Goal: Task Accomplishment & Management: Manage account settings

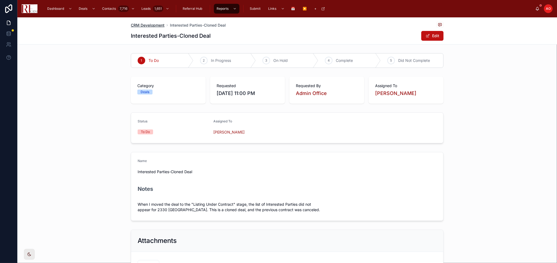
click at [156, 25] on span "CRM Development" at bounding box center [148, 25] width 34 height 5
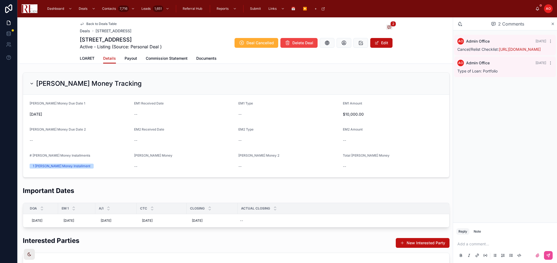
click at [164, 186] on div "Important Dates" at bounding box center [236, 192] width 427 height 13
click at [84, 57] on span "LOARET" at bounding box center [87, 58] width 15 height 5
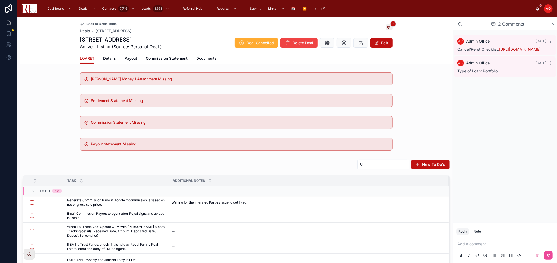
click at [83, 23] on link "Back to Deals Table" at bounding box center [98, 24] width 37 height 4
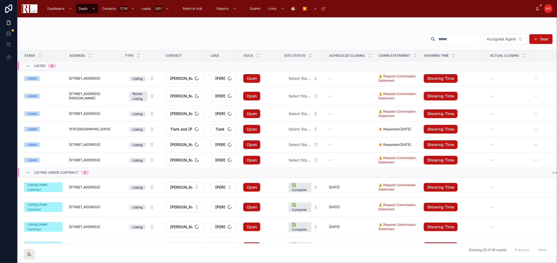
click at [448, 39] on input "text" at bounding box center [457, 39] width 45 height 8
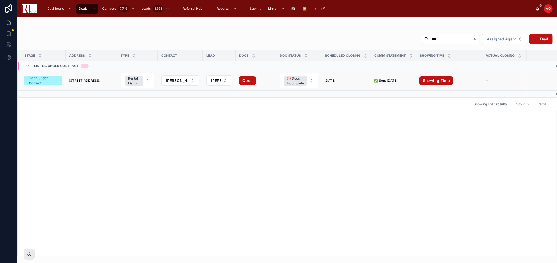
type input "***"
click at [90, 80] on span "[STREET_ADDRESS]" at bounding box center [84, 80] width 31 height 4
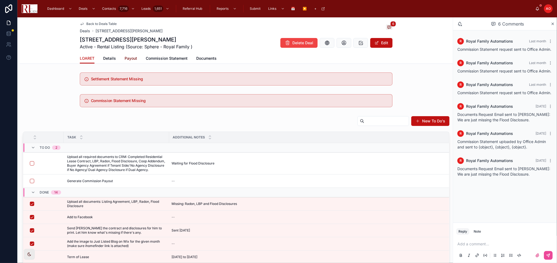
click at [128, 59] on span "Payout" at bounding box center [131, 58] width 12 height 5
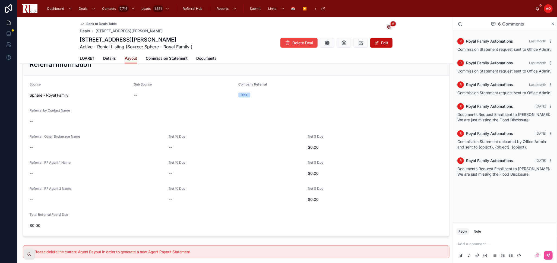
scroll to position [60, 0]
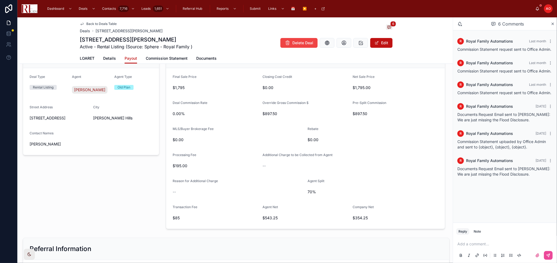
scroll to position [30, 0]
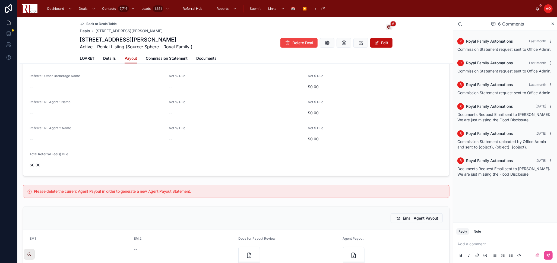
scroll to position [392, 0]
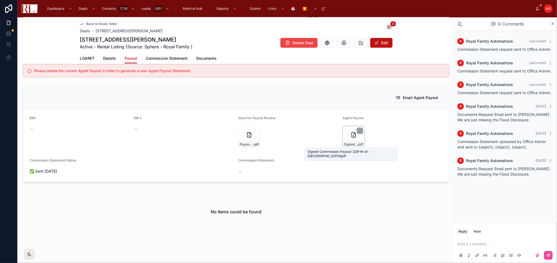
click at [347, 145] on span "Signed-Commission-Payout-229-W-of-Shorewood" at bounding box center [350, 144] width 13 height 4
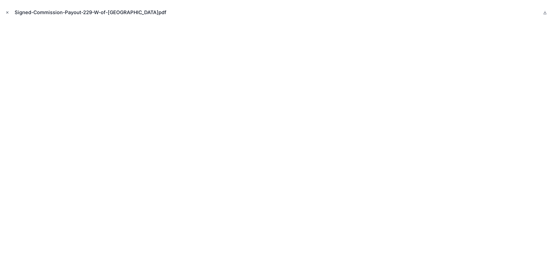
click at [7, 11] on icon "Close modal" at bounding box center [7, 13] width 4 height 4
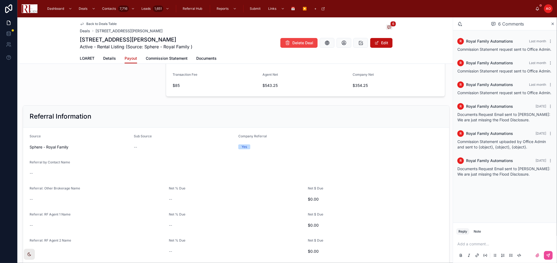
scroll to position [211, 0]
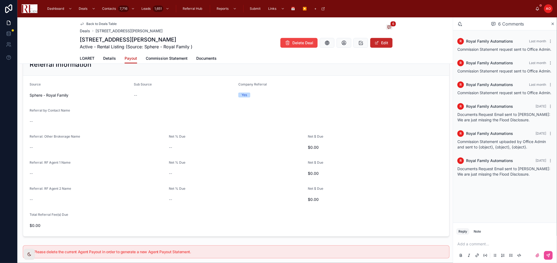
click at [375, 41] on span at bounding box center [377, 43] width 4 height 4
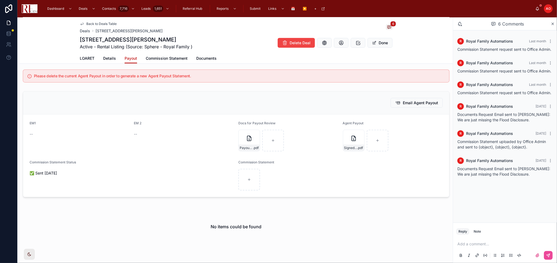
scroll to position [420, 0]
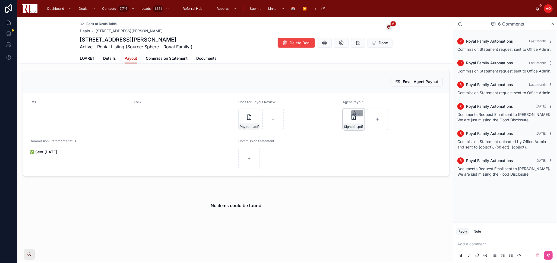
click at [353, 112] on icon "button" at bounding box center [354, 112] width 3 height 0
click at [361, 104] on icon "button" at bounding box center [362, 103] width 4 height 4
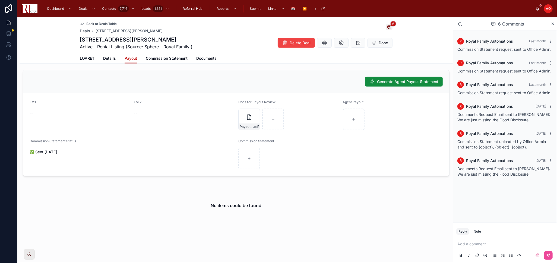
scroll to position [398, 0]
click at [393, 79] on div "**********" at bounding box center [287, 131] width 540 height 263
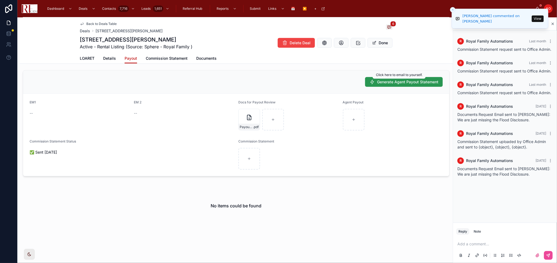
click at [407, 83] on span "Generate Agent Payout Statement" at bounding box center [407, 81] width 61 height 5
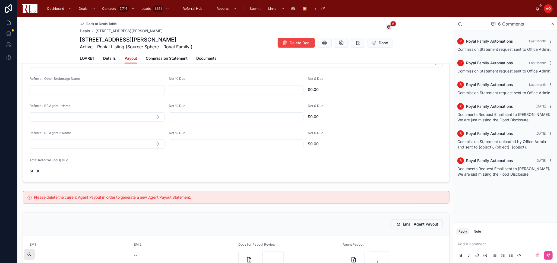
scroll to position [338, 0]
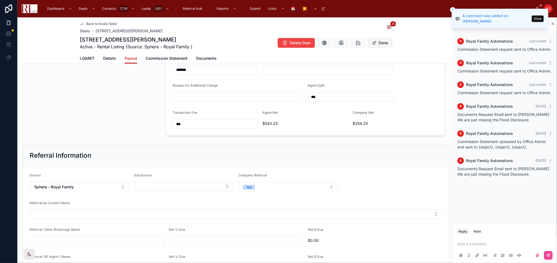
click at [386, 45] on button "Done" at bounding box center [379, 43] width 25 height 10
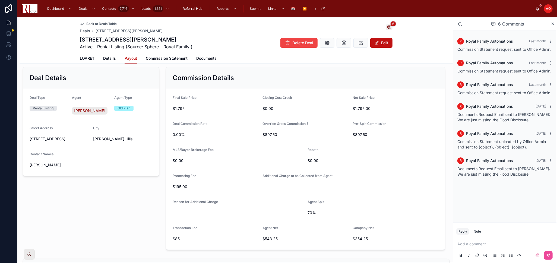
scroll to position [4, 0]
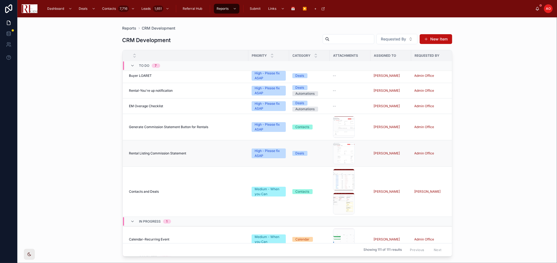
scroll to position [30, 0]
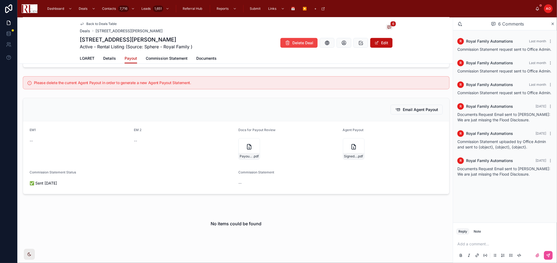
scroll to position [398, 0]
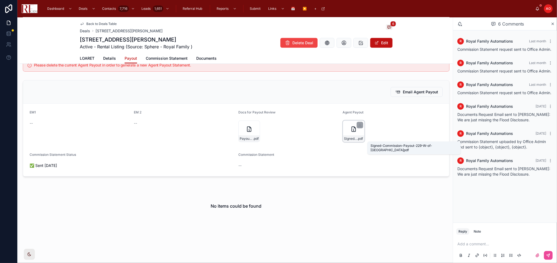
click at [357, 140] on span ".pdf" at bounding box center [360, 139] width 6 height 4
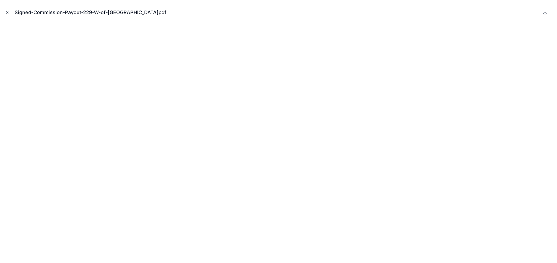
click at [6, 12] on icon "Close modal" at bounding box center [7, 13] width 4 height 4
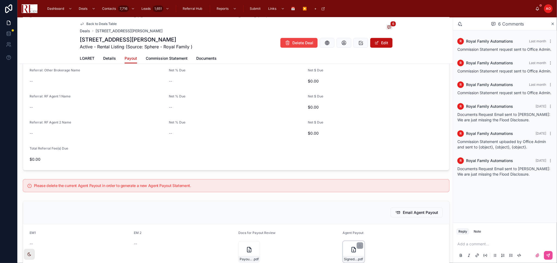
scroll to position [217, 0]
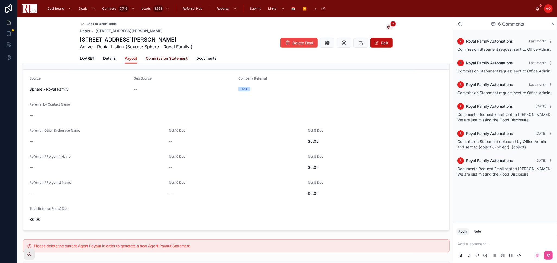
click at [160, 59] on span "Commission Statement" at bounding box center [167, 58] width 42 height 5
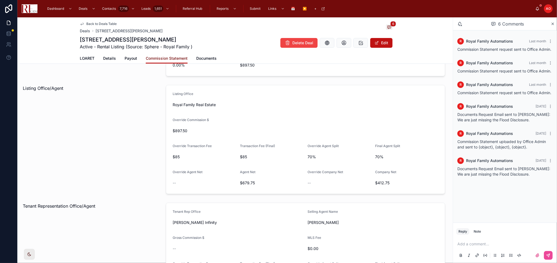
scroll to position [151, 0]
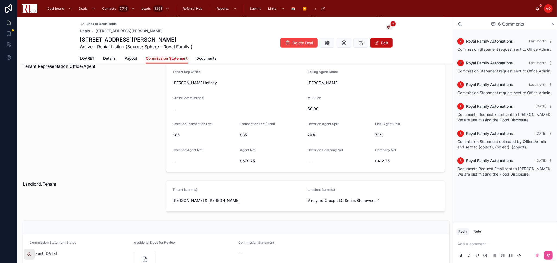
scroll to position [310, 0]
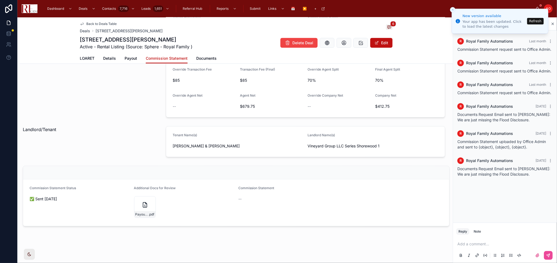
click at [536, 19] on button "Refresh" at bounding box center [535, 21] width 17 height 7
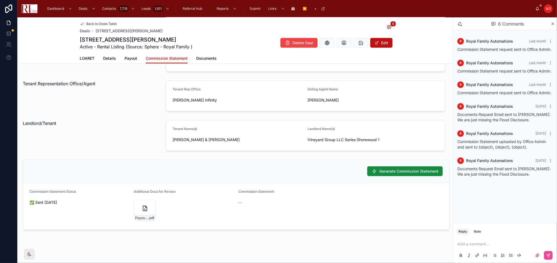
scroll to position [241, 0]
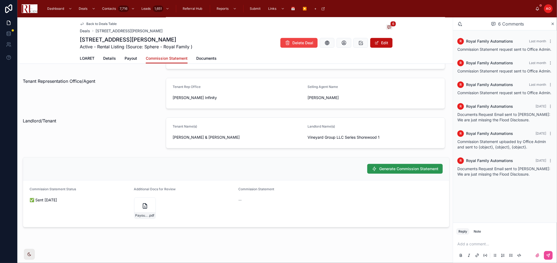
click at [385, 166] on span "Generate Commission Statement" at bounding box center [408, 168] width 59 height 5
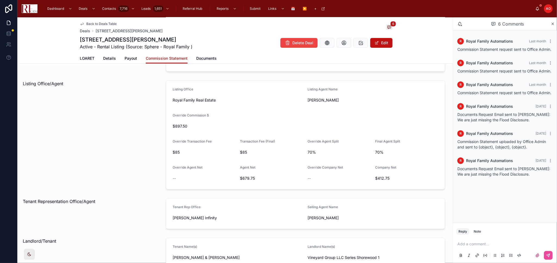
scroll to position [121, 0]
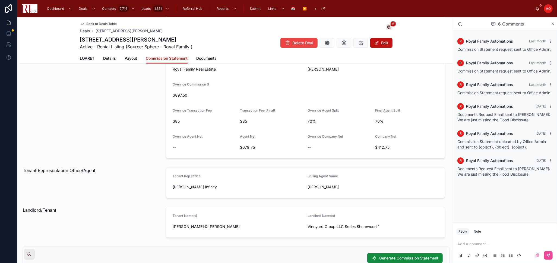
scroll to position [151, 0]
click at [111, 114] on div "Listing Office/Agent" at bounding box center [91, 103] width 143 height 113
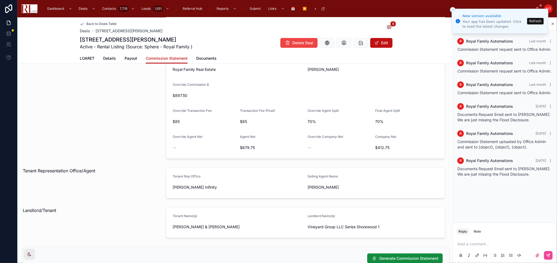
click at [533, 23] on button "Refresh" at bounding box center [535, 21] width 17 height 7
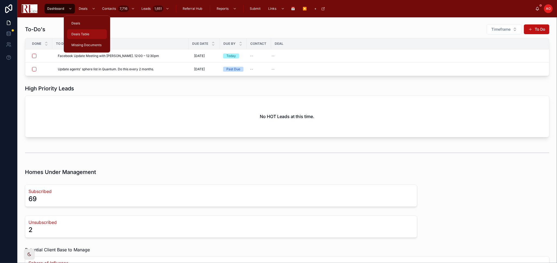
click at [80, 31] on div "Deals Table" at bounding box center [86, 34] width 33 height 9
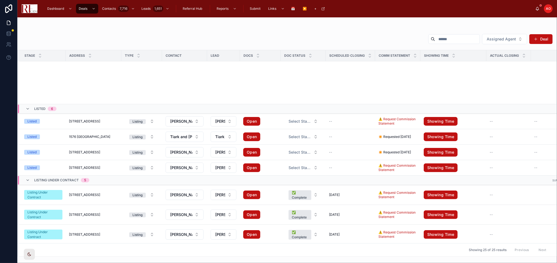
scroll to position [218, 0]
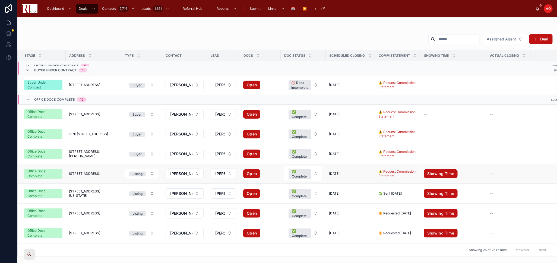
click at [85, 174] on span "[STREET_ADDRESS]" at bounding box center [84, 174] width 31 height 4
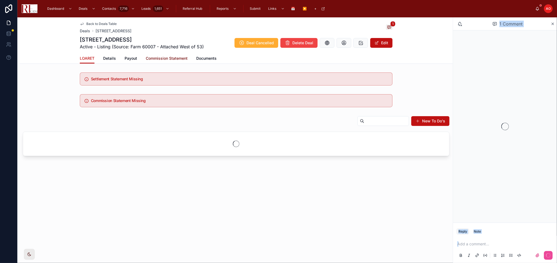
click at [159, 57] on span "Commission Statement" at bounding box center [167, 58] width 42 height 5
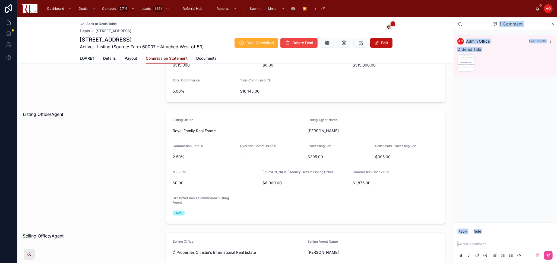
scroll to position [90, 0]
click at [99, 21] on div "Back to Deals Table Deals [STREET_ADDRESS] Village 1 [STREET_ADDRESS] Active - …" at bounding box center [236, 35] width 313 height 36
click at [103, 23] on span "Back to Deals Table" at bounding box center [101, 24] width 30 height 4
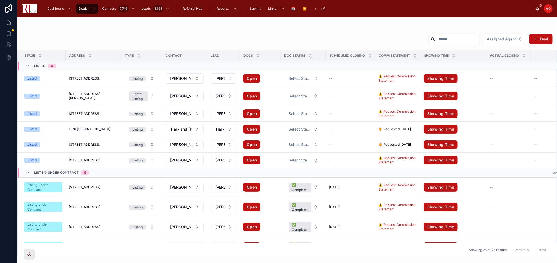
click at [439, 40] on input "text" at bounding box center [457, 39] width 45 height 8
click at [87, 112] on span "[STREET_ADDRESS]" at bounding box center [84, 114] width 31 height 4
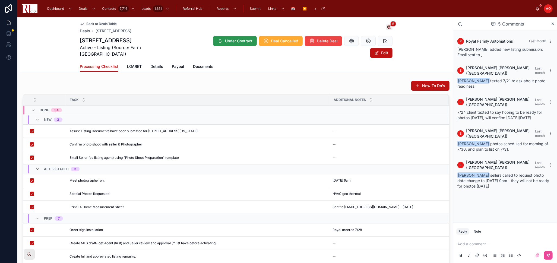
click at [225, 43] on span "Under Contract" at bounding box center [238, 40] width 27 height 5
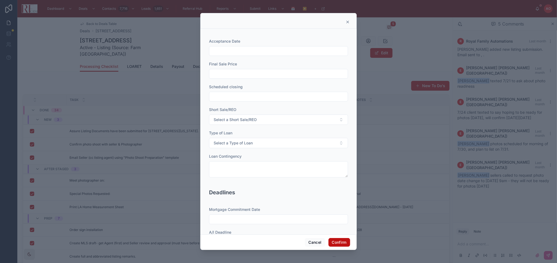
click at [274, 48] on input "text" at bounding box center [278, 51] width 138 height 8
click at [257, 119] on button "11" at bounding box center [257, 120] width 10 height 10
type input "*********"
click at [229, 73] on input "text" at bounding box center [278, 74] width 138 height 8
click at [219, 73] on input "text" at bounding box center [278, 74] width 138 height 8
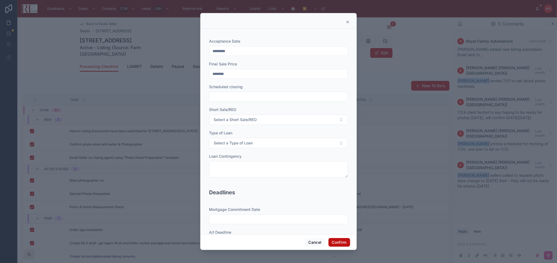
type input "********"
click at [249, 94] on input "text" at bounding box center [278, 97] width 138 height 8
click at [308, 108] on button at bounding box center [305, 110] width 10 height 10
click at [285, 141] on button "2" at bounding box center [286, 142] width 10 height 10
type input "*********"
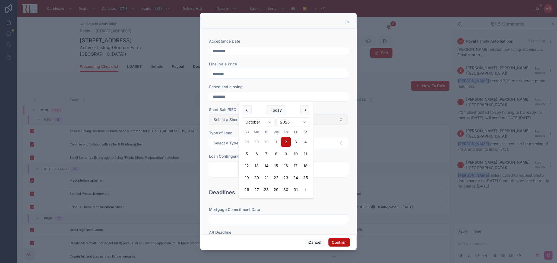
click at [220, 120] on span "Select a Short Sale/REO" at bounding box center [235, 119] width 43 height 5
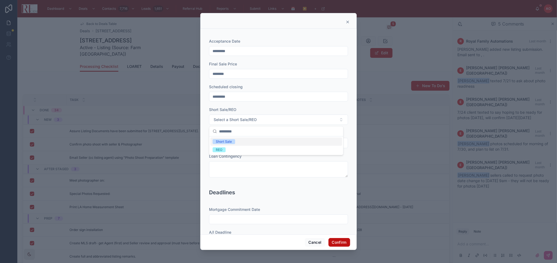
click at [270, 108] on div "Short Sale/REO" at bounding box center [278, 109] width 139 height 5
click at [315, 143] on button "Select a Type of Loan" at bounding box center [278, 143] width 139 height 10
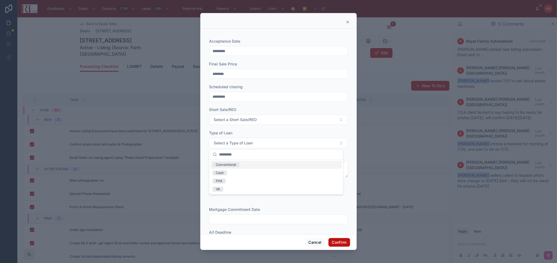
click at [298, 164] on div "Conventional" at bounding box center [276, 165] width 132 height 8
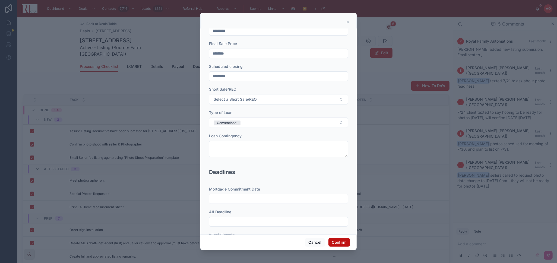
scroll to position [60, 0]
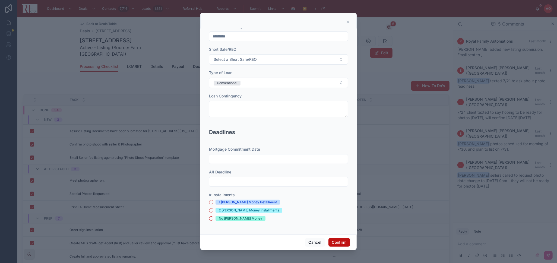
click at [288, 159] on input "text" at bounding box center [278, 159] width 138 height 8
click at [307, 54] on button at bounding box center [305, 54] width 10 height 10
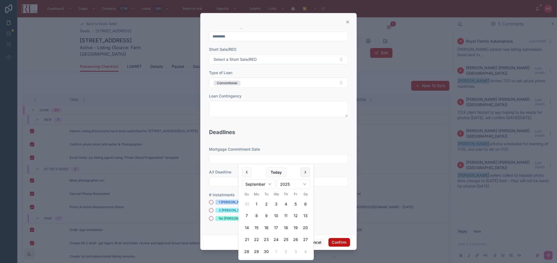
click at [307, 173] on button at bounding box center [305, 172] width 10 height 10
click at [248, 175] on button at bounding box center [247, 172] width 10 height 10
click at [285, 236] on button "25" at bounding box center [286, 240] width 10 height 10
type input "*********"
click at [224, 182] on input "text" at bounding box center [278, 182] width 138 height 8
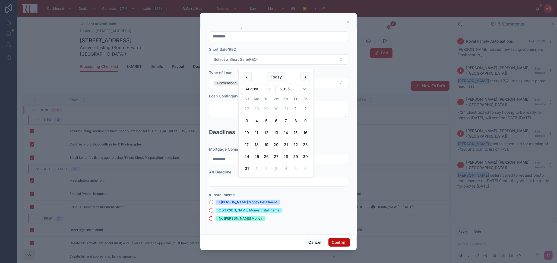
click at [257, 144] on button "18" at bounding box center [257, 145] width 10 height 10
type input "*********"
click at [211, 202] on button "1 [PERSON_NAME] Money Installment" at bounding box center [211, 202] width 4 height 4
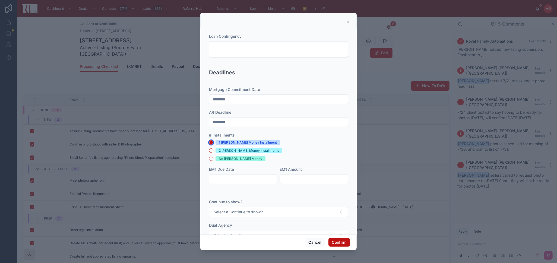
scroll to position [121, 0]
click at [227, 178] on input "text" at bounding box center [243, 179] width 68 height 8
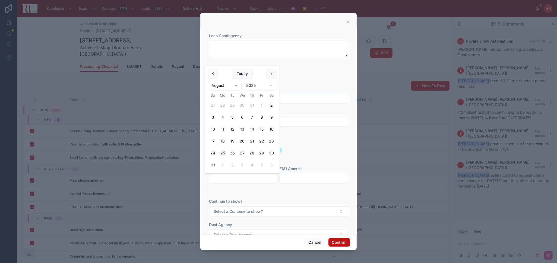
click at [255, 129] on button "14" at bounding box center [252, 130] width 10 height 10
type input "*********"
click at [305, 179] on input "text" at bounding box center [314, 179] width 68 height 8
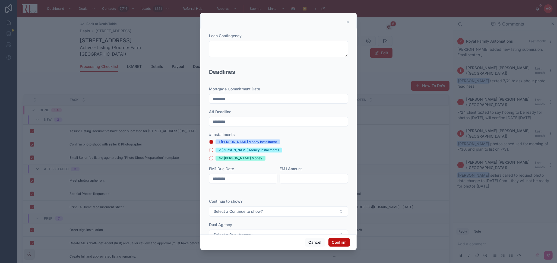
type input "**********"
click at [279, 210] on button "Select a Continue to show?" at bounding box center [278, 211] width 139 height 10
click at [262, 236] on div "No" at bounding box center [276, 241] width 132 height 8
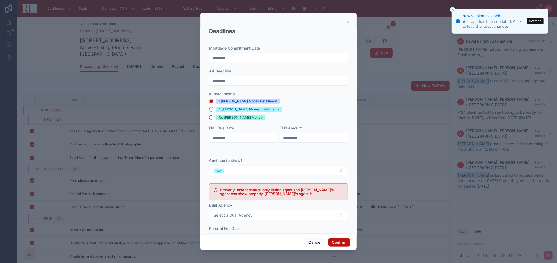
scroll to position [181, 0]
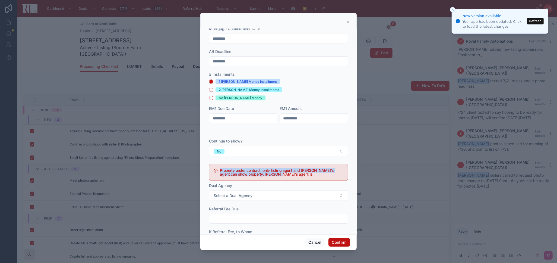
drag, startPoint x: 220, startPoint y: 170, endPoint x: 284, endPoint y: 176, distance: 65.1
click at [284, 176] on h5 "Property under contract, only listing agent and buyer's agent can show property…" at bounding box center [281, 173] width 123 height 8
copy h5 "Property under contract, only listing agent and buyer's agent can show property…"
click at [270, 193] on button "Select a Dual Agency" at bounding box center [278, 196] width 139 height 10
click at [257, 224] on div "No" at bounding box center [276, 225] width 132 height 8
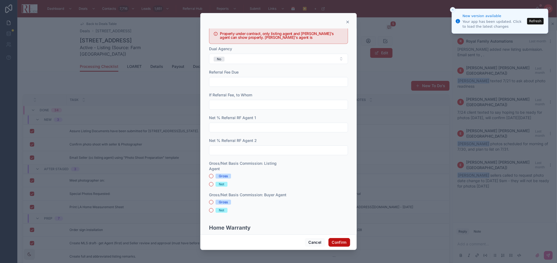
scroll to position [350, 0]
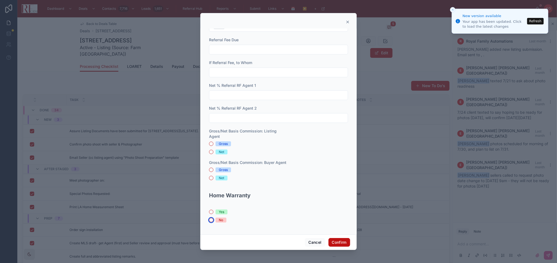
drag, startPoint x: 210, startPoint y: 218, endPoint x: 217, endPoint y: 221, distance: 6.8
click at [210, 218] on button "No" at bounding box center [211, 220] width 4 height 4
click at [337, 236] on button "Confirm" at bounding box center [339, 242] width 22 height 9
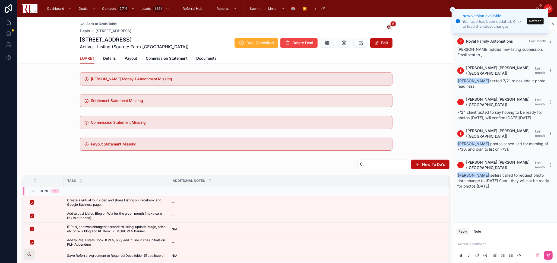
click at [501, 20] on button "Refresh" at bounding box center [535, 21] width 17 height 7
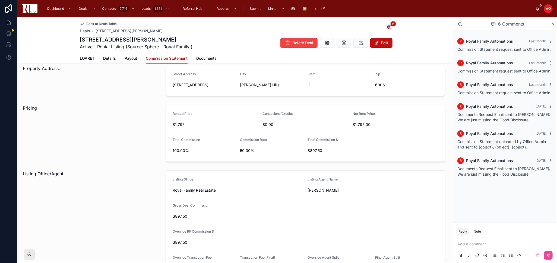
scroll to position [30, 0]
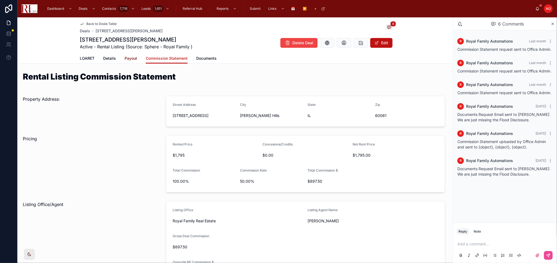
click at [132, 63] on link "Payout" at bounding box center [131, 58] width 12 height 11
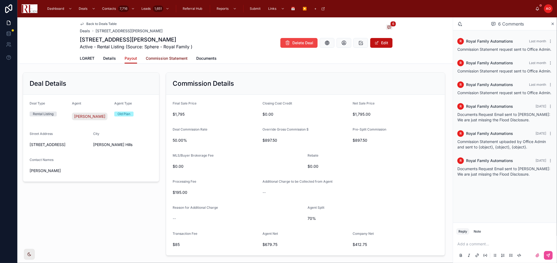
click at [171, 59] on span "Commission Statement" at bounding box center [167, 58] width 42 height 5
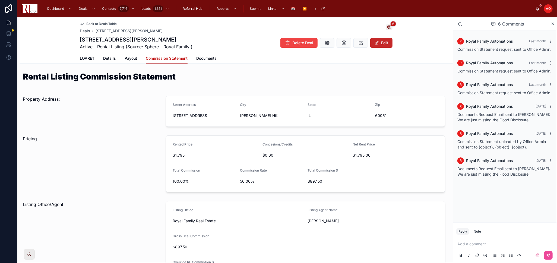
click at [376, 44] on span at bounding box center [377, 43] width 4 height 4
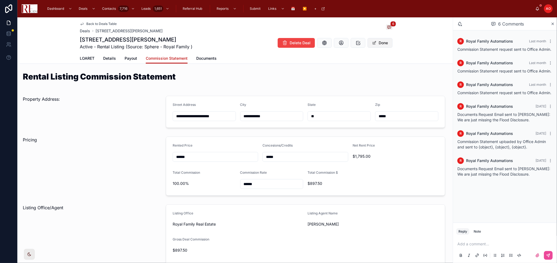
click at [375, 44] on button "Done" at bounding box center [379, 43] width 25 height 10
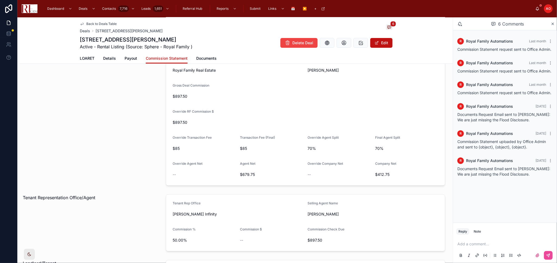
scroll to position [294, 0]
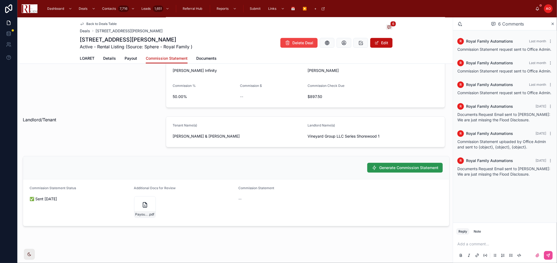
click at [401, 167] on span "Generate Commission Statement" at bounding box center [408, 167] width 59 height 5
click at [414, 49] on div "Back to Deals Table Deals 229 West Ct of Shorewood, Vernon Hills 6 229 West Ct …" at bounding box center [236, 40] width 433 height 46
click at [377, 43] on button "Edit" at bounding box center [381, 43] width 22 height 10
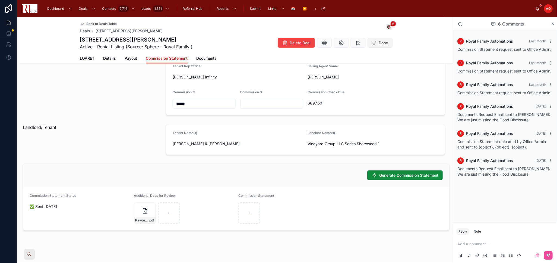
scroll to position [297, 0]
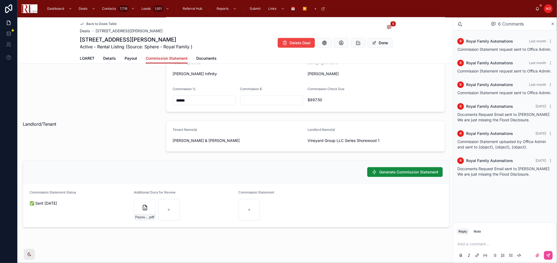
click at [302, 170] on div "Generate Commission Statement" at bounding box center [236, 172] width 413 height 10
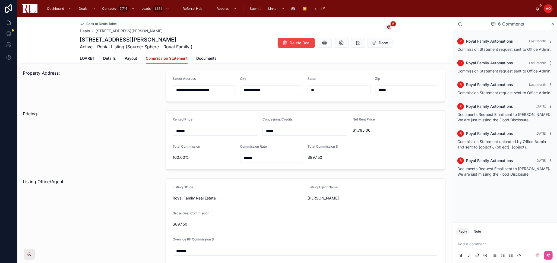
scroll to position [0, 0]
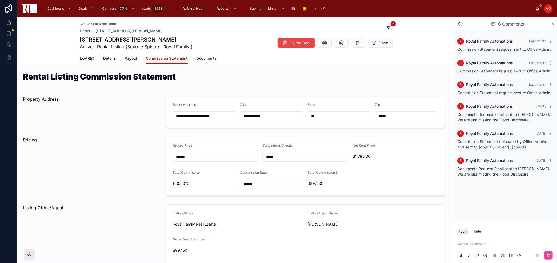
click at [98, 26] on div "Back to Deals Table Deals 229 West Ct of Shorewood, Vernon Hills" at bounding box center [121, 28] width 83 height 12
click at [98, 23] on span "Back to Deals Table" at bounding box center [101, 24] width 30 height 4
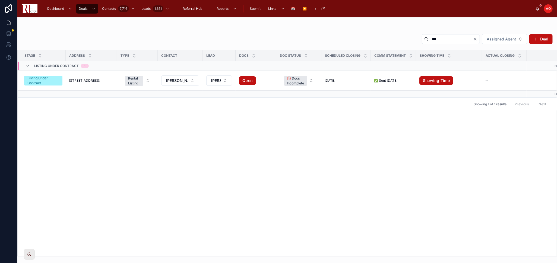
click at [429, 37] on input "***" at bounding box center [451, 39] width 45 height 8
click at [429, 38] on input "***" at bounding box center [451, 39] width 45 height 8
type input "****"
click at [87, 83] on td "2330 Georgetown Circle 2330 Georgetown Circle" at bounding box center [91, 81] width 51 height 20
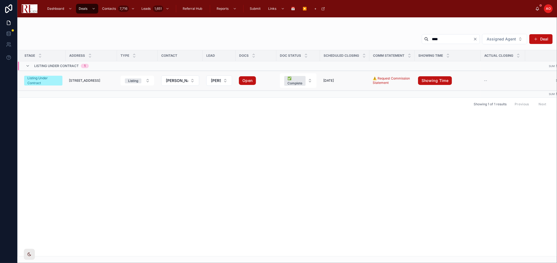
click at [90, 79] on span "2330 Georgetown Circle" at bounding box center [84, 80] width 31 height 4
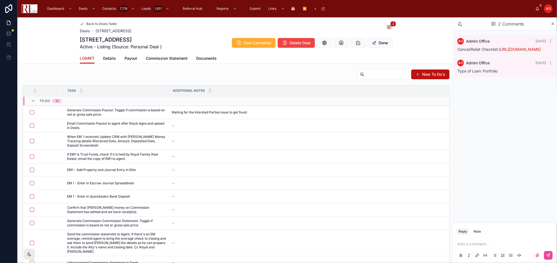
scroll to position [90, 0]
click at [105, 55] on link "Details" at bounding box center [109, 58] width 13 height 11
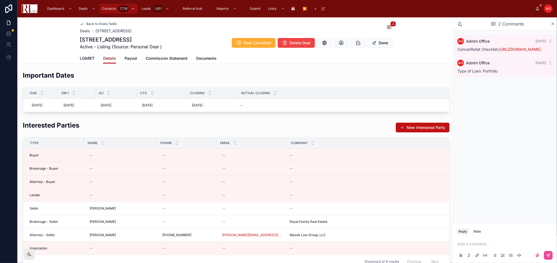
scroll to position [121, 0]
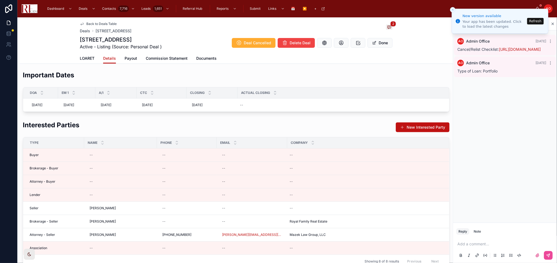
click at [95, 23] on span "Back to Deals Table" at bounding box center [101, 24] width 30 height 4
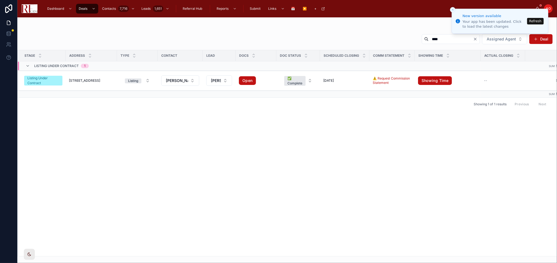
click at [522, 158] on div "Stage Address Type Contact Lead Docs Doc Status Scheduled Closing Comm Statemen…" at bounding box center [287, 153] width 539 height 206
click at [209, 26] on div at bounding box center [287, 28] width 531 height 4
click at [477, 40] on icon "Clear" at bounding box center [475, 39] width 4 height 4
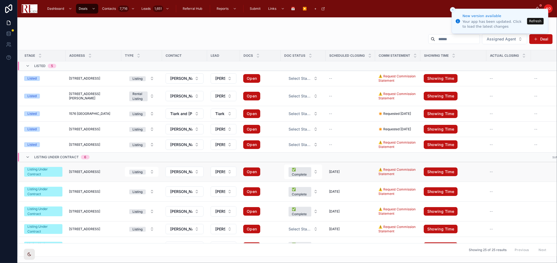
scroll to position [90, 0]
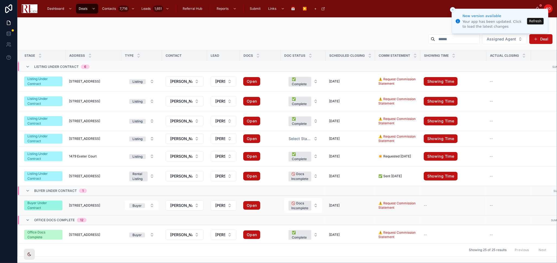
click at [86, 203] on span "717 Killarney Court" at bounding box center [84, 205] width 31 height 4
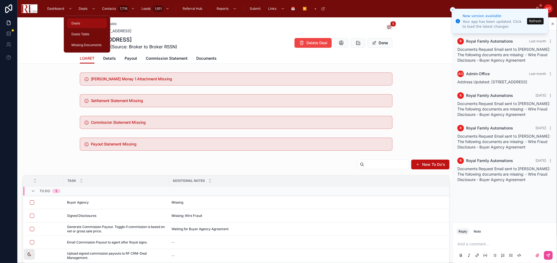
click at [85, 21] on div "Deals" at bounding box center [86, 23] width 33 height 9
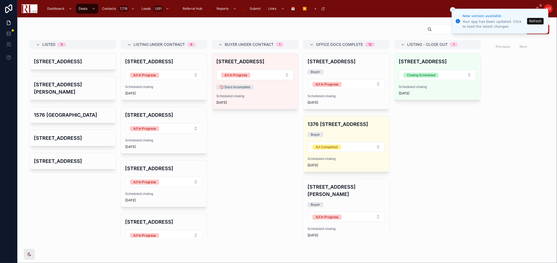
click at [538, 22] on button "Refresh" at bounding box center [535, 21] width 17 height 7
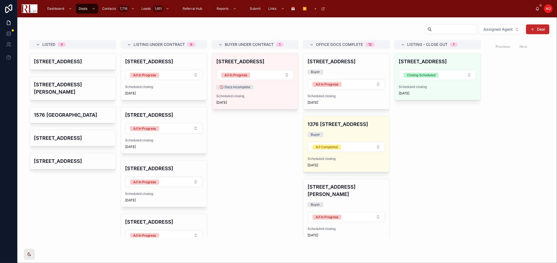
click at [534, 27] on button "Deal" at bounding box center [537, 29] width 23 height 10
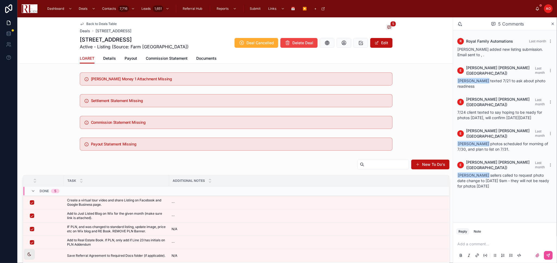
click at [280, 163] on div "New To Do's" at bounding box center [236, 165] width 427 height 12
click at [200, 56] on span "Documents" at bounding box center [206, 58] width 20 height 5
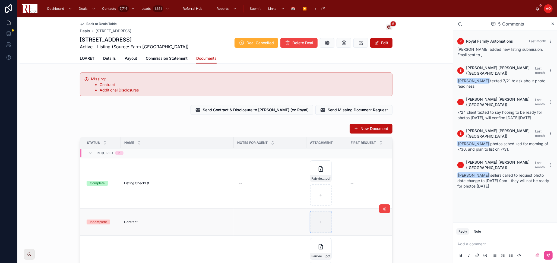
click at [321, 220] on div at bounding box center [321, 222] width 22 height 22
click at [319, 223] on icon at bounding box center [321, 222] width 4 height 4
type input "**********"
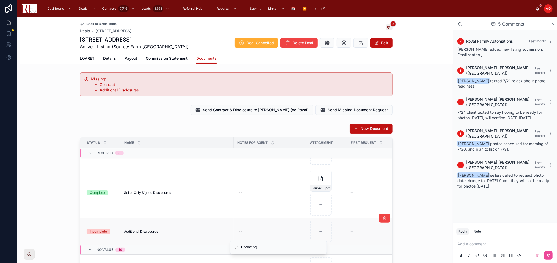
scroll to position [181, 0]
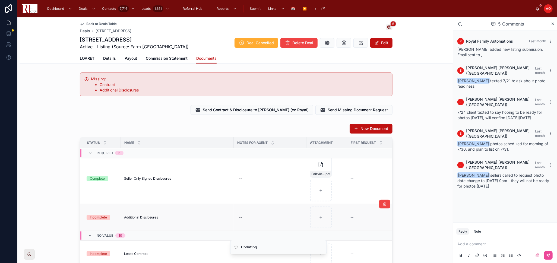
click at [147, 218] on span "Additional Disclosures" at bounding box center [141, 217] width 34 height 4
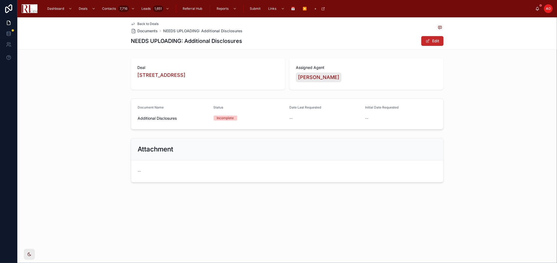
click at [435, 39] on button "Edit" at bounding box center [432, 41] width 22 height 10
click at [151, 119] on input "**********" at bounding box center [173, 119] width 71 height 8
type input "**********"
click at [431, 41] on button "Done" at bounding box center [431, 41] width 25 height 10
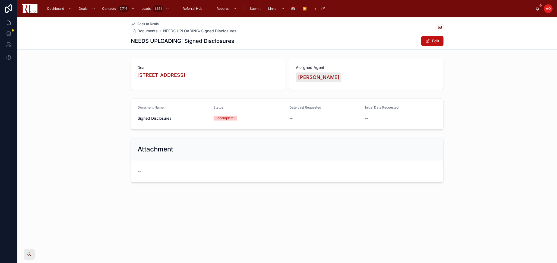
click at [149, 24] on span "Back to Deals" at bounding box center [147, 24] width 21 height 4
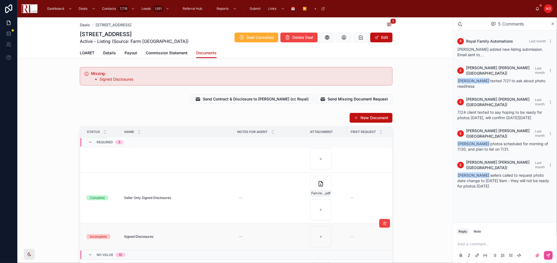
scroll to position [181, 0]
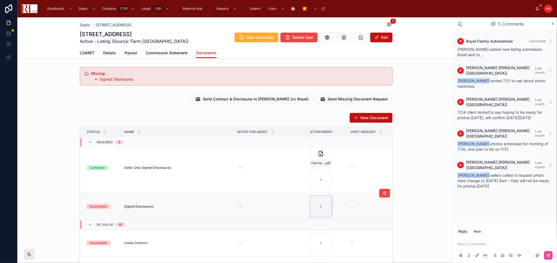
click at [321, 207] on div at bounding box center [321, 207] width 22 height 22
type input "**********"
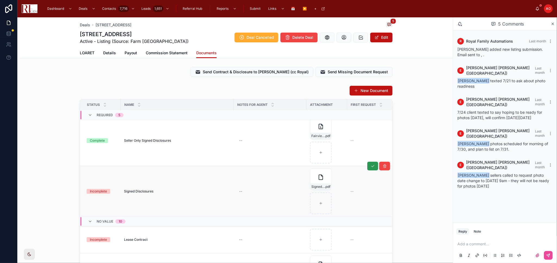
click at [370, 166] on icon at bounding box center [372, 166] width 4 height 4
click at [410, 148] on div "New Document Status Name Notes for Agent Attachment First Request Last Requeste…" at bounding box center [236, 191] width 433 height 216
click at [360, 91] on button "New Document" at bounding box center [371, 91] width 43 height 10
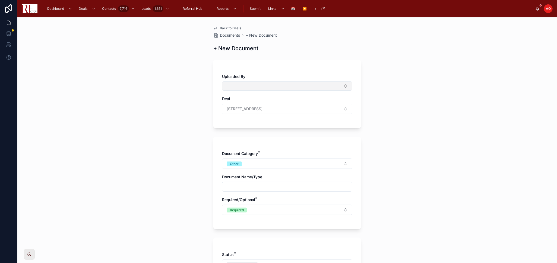
click at [280, 85] on button "Select Button" at bounding box center [287, 85] width 130 height 9
click at [414, 86] on div "Back to Deals Documents + New Document + New Document Uploaded By Deal 630 Fair…" at bounding box center [287, 140] width 540 height 246
click at [267, 160] on button "Other" at bounding box center [287, 164] width 130 height 10
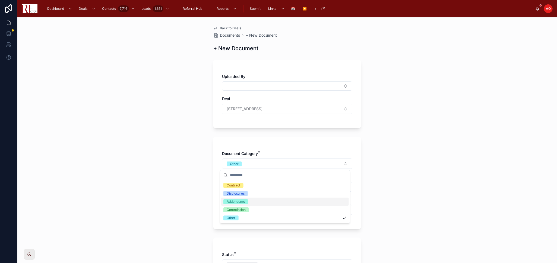
click at [264, 202] on div "Addendums" at bounding box center [285, 202] width 128 height 8
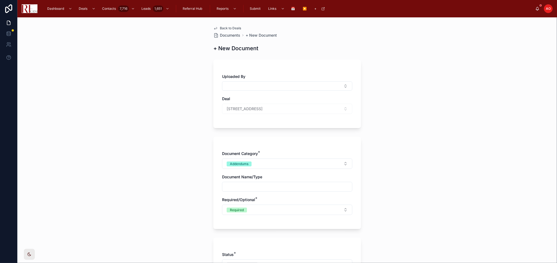
click at [265, 191] on div at bounding box center [287, 187] width 130 height 10
click at [265, 186] on input "text" at bounding box center [287, 187] width 130 height 8
type input "**********"
click at [278, 208] on button "Required" at bounding box center [287, 210] width 130 height 10
click at [281, 237] on div "Optional" at bounding box center [285, 240] width 128 height 8
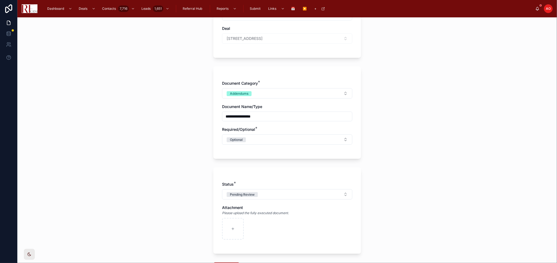
scroll to position [90, 0]
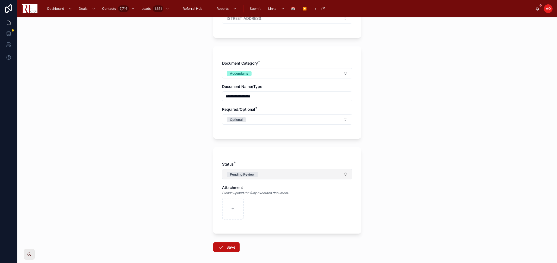
click at [292, 176] on button "Pending Review" at bounding box center [287, 174] width 130 height 10
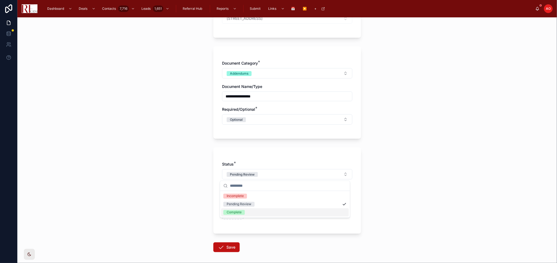
click at [245, 215] on div "Complete" at bounding box center [285, 212] width 128 height 8
click at [230, 212] on div at bounding box center [233, 209] width 22 height 22
type input "**********"
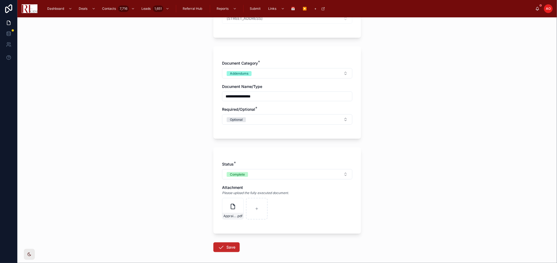
click at [230, 247] on button "Save" at bounding box center [226, 247] width 26 height 10
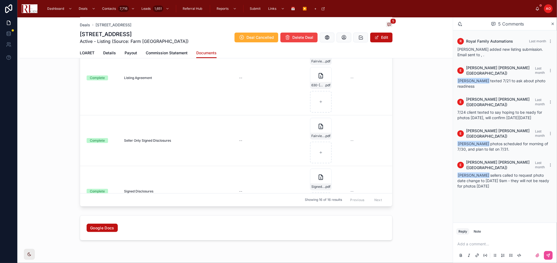
scroll to position [30, 0]
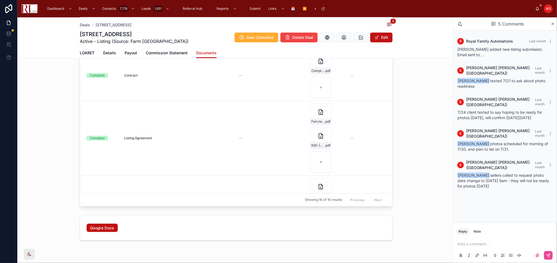
click at [77, 52] on div "LOARET Details Payout Commission Statement Documents" at bounding box center [236, 53] width 427 height 10
click at [82, 53] on span "LOARET" at bounding box center [87, 52] width 15 height 5
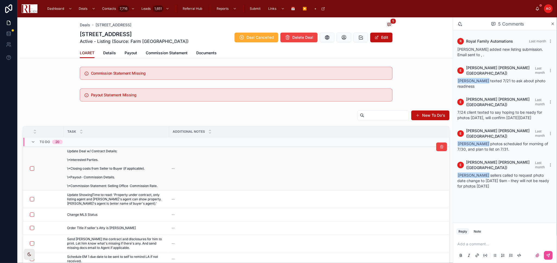
scroll to position [90, 0]
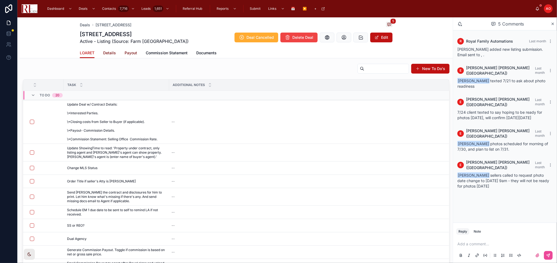
click at [110, 53] on span "Details" at bounding box center [109, 52] width 13 height 5
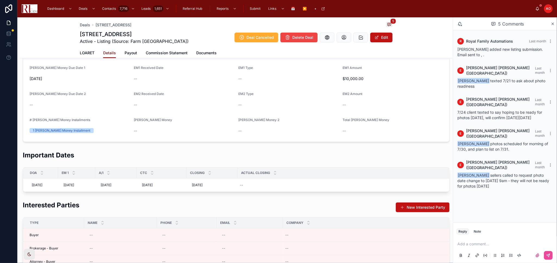
scroll to position [60, 0]
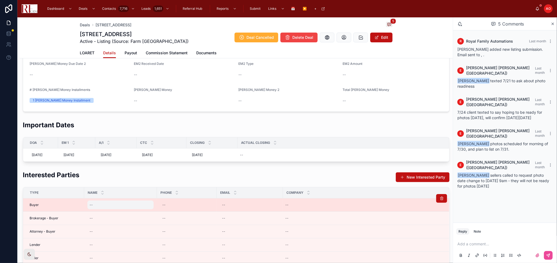
click at [97, 207] on div "--" at bounding box center [120, 205] width 66 height 9
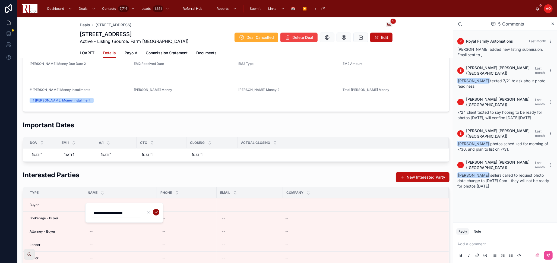
type input "**********"
click at [156, 210] on icon "submit" at bounding box center [156, 212] width 4 height 4
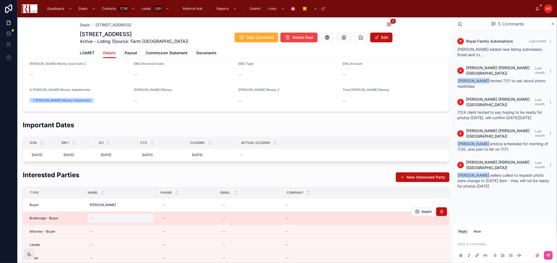
click at [109, 222] on div "--" at bounding box center [120, 218] width 66 height 9
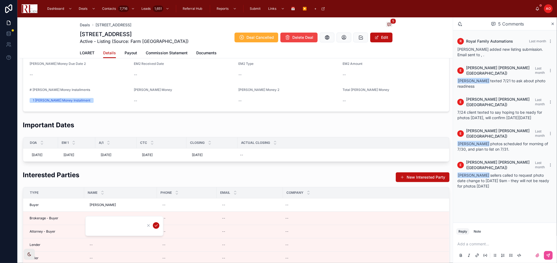
click at [118, 223] on input "text" at bounding box center [116, 226] width 52 height 8
type input "**********"
click at [154, 223] on icon "submit" at bounding box center [156, 225] width 4 height 4
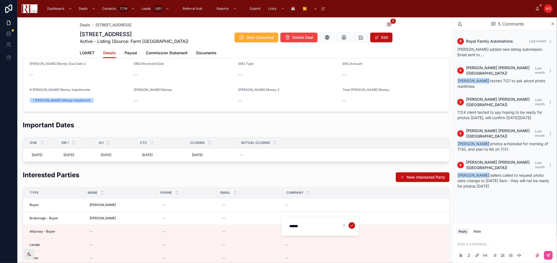
type input "**********"
click at [350, 224] on icon "submit" at bounding box center [352, 225] width 4 height 4
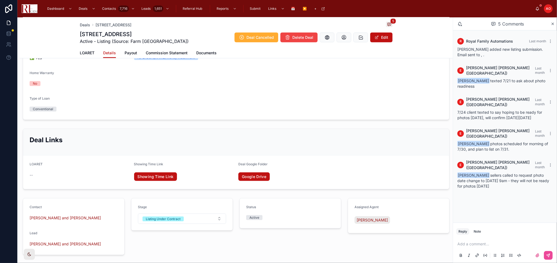
scroll to position [512, 0]
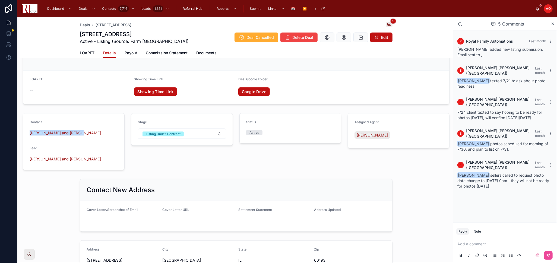
drag, startPoint x: 94, startPoint y: 131, endPoint x: 17, endPoint y: 133, distance: 77.4
copy span "Robin and Tanya Dwojacki"
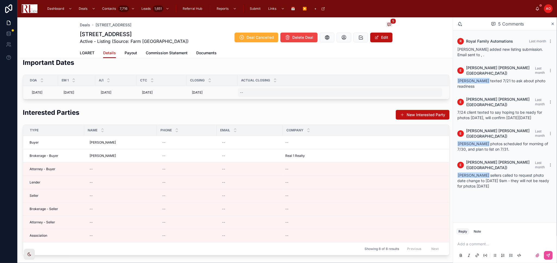
scroll to position [121, 0]
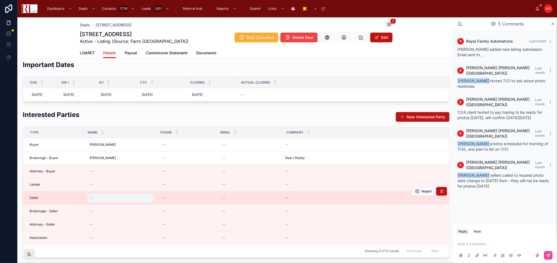
click at [101, 197] on div "--" at bounding box center [120, 198] width 66 height 9
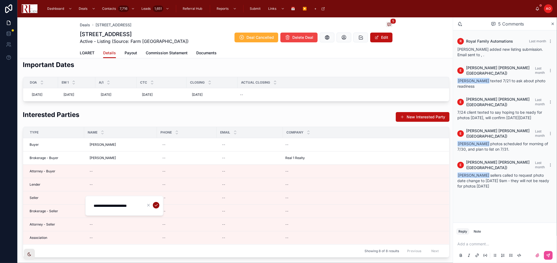
type input "**********"
click at [157, 205] on icon "submit" at bounding box center [156, 205] width 4 height 4
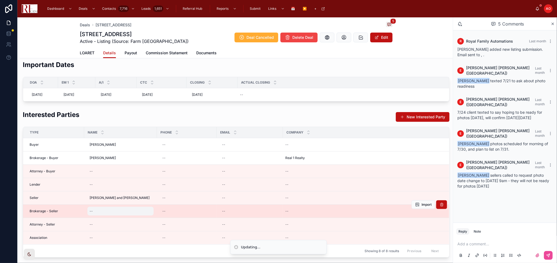
click at [100, 212] on div "--" at bounding box center [120, 211] width 66 height 9
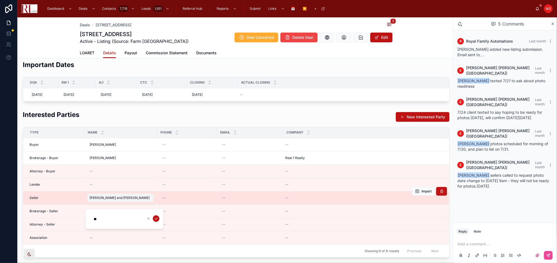
type input "**********"
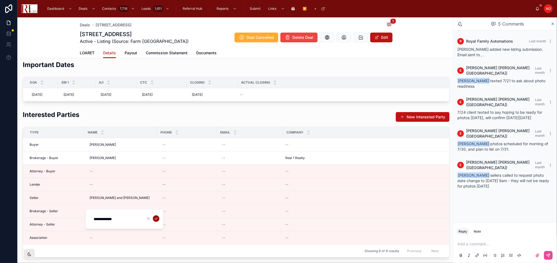
click at [155, 216] on icon "submit" at bounding box center [156, 218] width 4 height 4
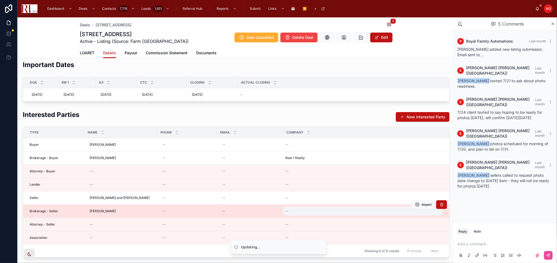
click at [303, 209] on div "--" at bounding box center [362, 211] width 159 height 9
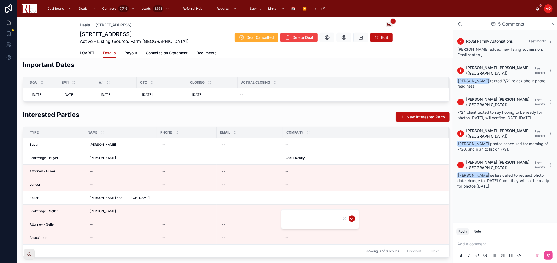
click at [305, 222] on input "text" at bounding box center [312, 219] width 52 height 8
click at [297, 212] on div "--" at bounding box center [362, 211] width 159 height 9
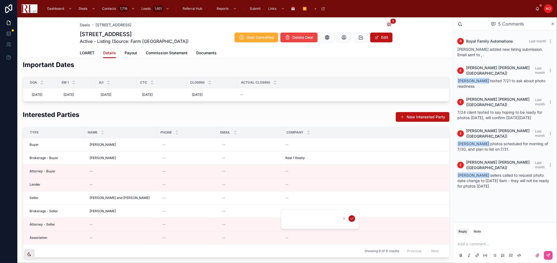
click at [300, 218] on input "text" at bounding box center [312, 219] width 52 height 8
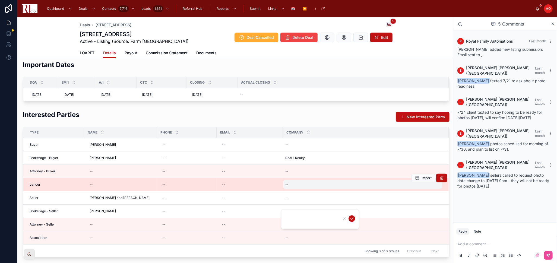
type input "**********"
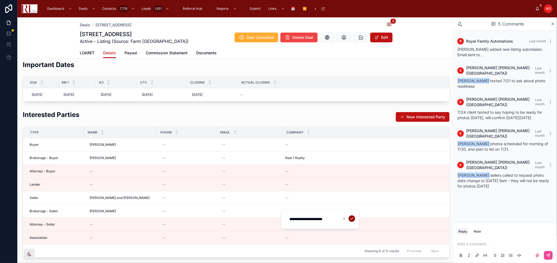
click at [350, 217] on icon "submit" at bounding box center [352, 218] width 4 height 4
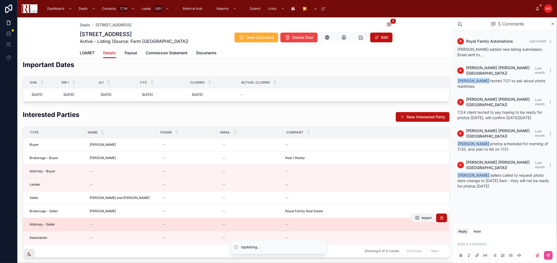
click at [420, 216] on td "Royal Family Real Estate Royal Family Real Estate" at bounding box center [366, 211] width 166 height 13
click at [422, 218] on span "Import" at bounding box center [427, 218] width 10 height 4
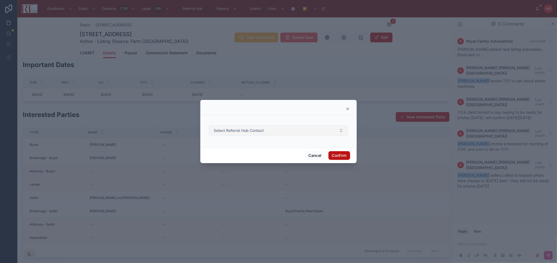
click at [270, 127] on button "Select Referral Hub Contact" at bounding box center [278, 130] width 139 height 10
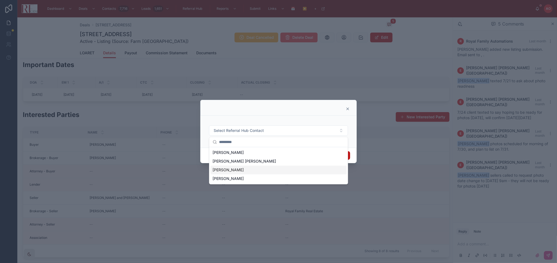
click at [261, 170] on div "Mitch Mancione" at bounding box center [278, 170] width 136 height 9
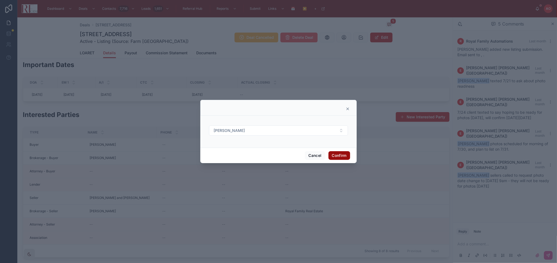
click at [333, 151] on button "Confirm" at bounding box center [339, 155] width 22 height 9
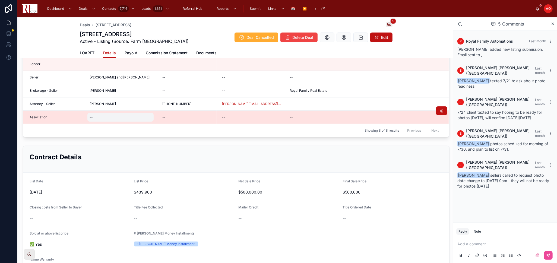
scroll to position [271, 0]
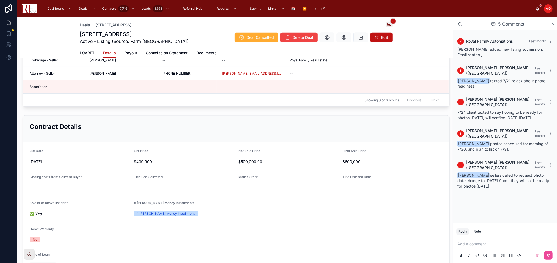
click at [381, 40] on button "Edit" at bounding box center [381, 38] width 22 height 10
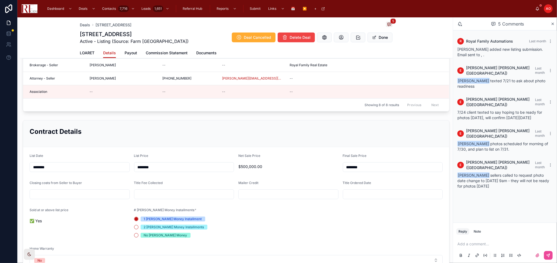
scroll to position [276, 0]
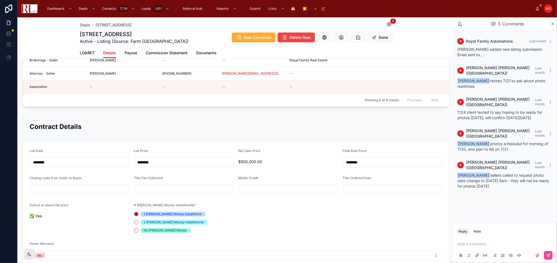
click at [69, 191] on input "text" at bounding box center [80, 190] width 100 height 8
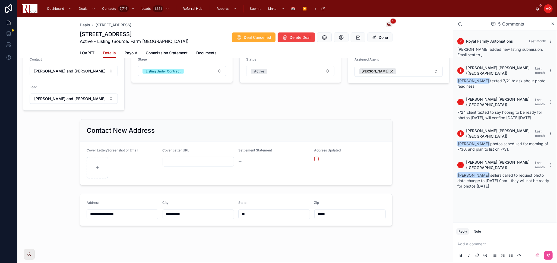
scroll to position [495, 0]
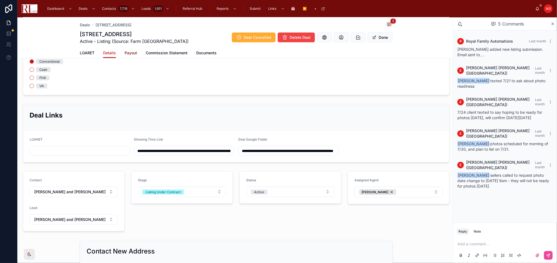
type input "*****"
click at [129, 53] on span "Payout" at bounding box center [131, 52] width 12 height 5
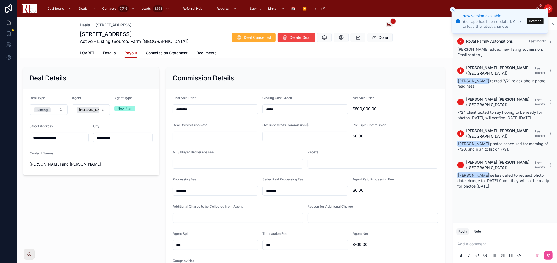
click at [204, 135] on input "text" at bounding box center [215, 137] width 85 height 8
click at [223, 137] on input "text" at bounding box center [215, 137] width 85 height 8
type input "*****"
click at [246, 166] on input "text" at bounding box center [238, 164] width 130 height 8
type input "*****"
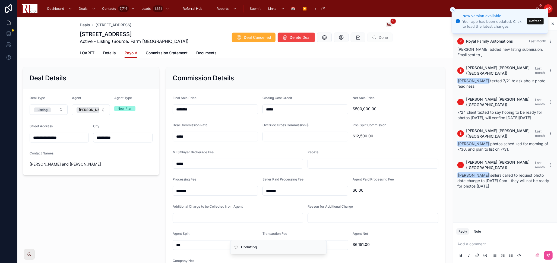
click at [344, 161] on input "text" at bounding box center [373, 164] width 130 height 8
type input "*****"
click at [532, 18] on button "Refresh" at bounding box center [535, 21] width 17 height 7
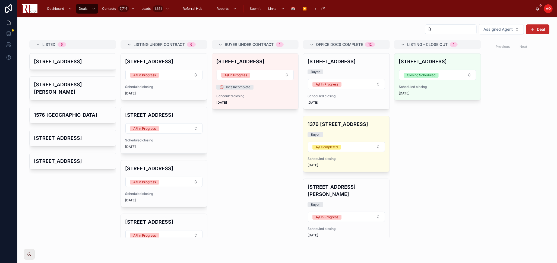
click at [537, 30] on button "Deal" at bounding box center [537, 29] width 23 height 10
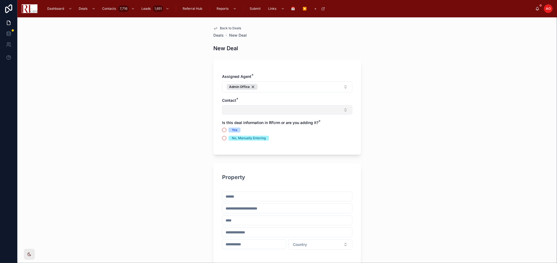
click at [264, 106] on button "Select Button" at bounding box center [287, 109] width 130 height 9
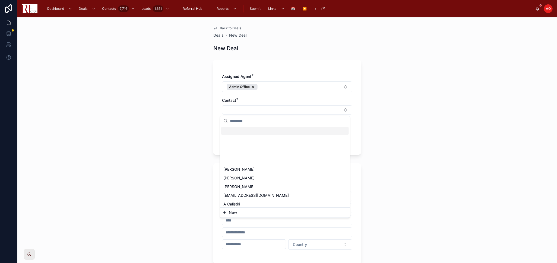
click at [253, 102] on div "Contact *" at bounding box center [287, 100] width 130 height 5
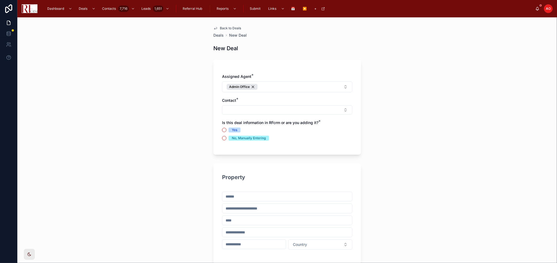
click at [298, 135] on div "Yes No, Manually Entering" at bounding box center [287, 134] width 130 height 13
click at [229, 128] on span "Yes" at bounding box center [235, 130] width 12 height 5
click at [226, 128] on button "Yes" at bounding box center [224, 130] width 4 height 4
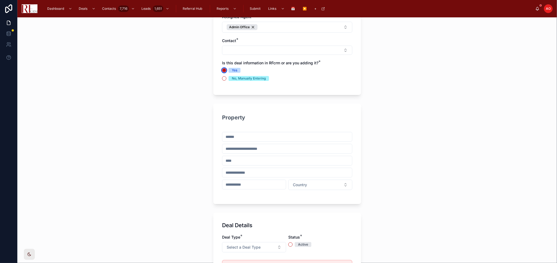
scroll to position [60, 0]
click at [241, 134] on input "text" at bounding box center [287, 136] width 130 height 8
click at [286, 117] on div "Property" at bounding box center [287, 119] width 130 height 13
click at [255, 138] on input "**********" at bounding box center [287, 136] width 130 height 8
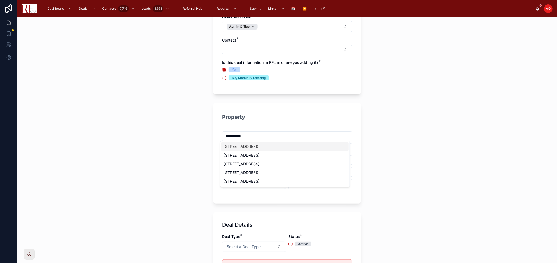
click at [255, 138] on input "**********" at bounding box center [287, 136] width 130 height 8
click at [257, 155] on div "335 West Wise Road, Schaumburg, IL, USA" at bounding box center [284, 155] width 127 height 9
type input "**********"
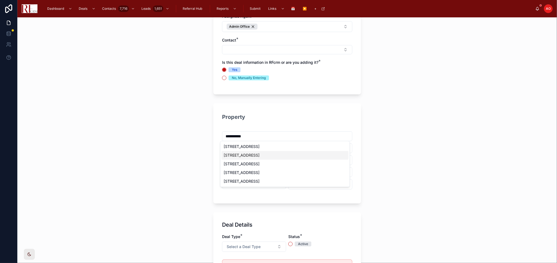
type input "**********"
type input "********"
type input "*****"
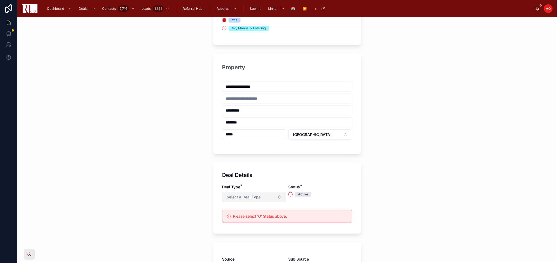
scroll to position [121, 0]
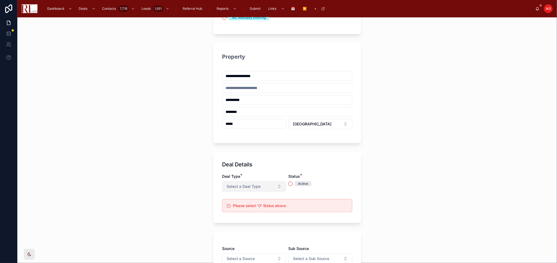
type input "**********"
click at [278, 185] on button "Select a Deal Type" at bounding box center [254, 186] width 64 height 10
click at [249, 231] on div "Buyer" at bounding box center [251, 232] width 65 height 8
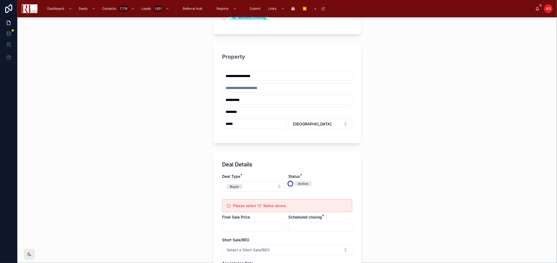
click at [288, 182] on button "Active" at bounding box center [290, 184] width 4 height 4
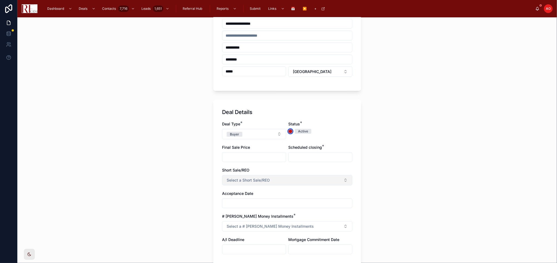
scroll to position [181, 0]
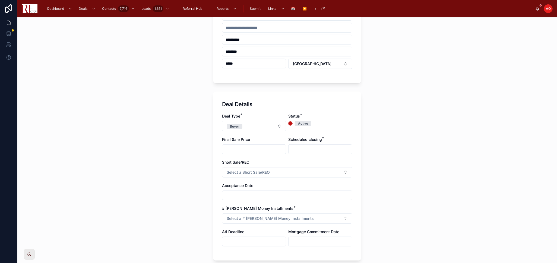
click at [255, 145] on input "text" at bounding box center [254, 149] width 64 height 8
click at [325, 148] on input "text" at bounding box center [321, 149] width 64 height 8
click at [309, 227] on button "19" at bounding box center [308, 230] width 10 height 10
type input "*********"
click at [331, 131] on div "Deal Type * Buyer Status * Active Final Sale Price Scheduled closing * ********…" at bounding box center [287, 182] width 130 height 138
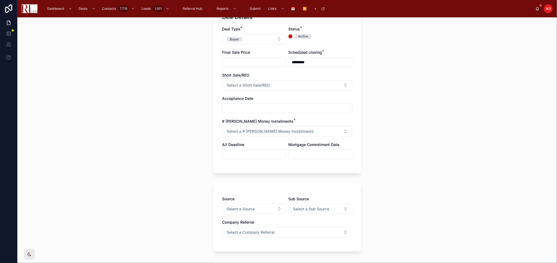
scroll to position [216, 0]
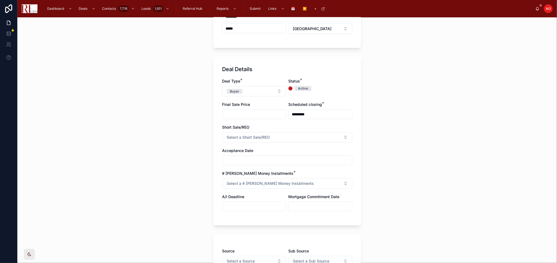
click at [244, 114] on input "text" at bounding box center [254, 114] width 64 height 8
type input "********"
click at [249, 157] on input "text" at bounding box center [287, 161] width 130 height 8
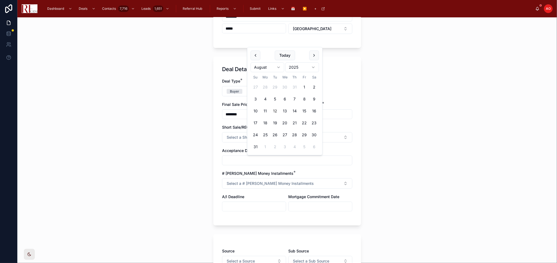
drag, startPoint x: 265, startPoint y: 110, endPoint x: 265, endPoint y: 172, distance: 62.2
click at [265, 110] on button "11" at bounding box center [265, 111] width 10 height 10
type input "*********"
click at [265, 181] on span "Select a # Earnest Money Installments" at bounding box center [270, 183] width 87 height 5
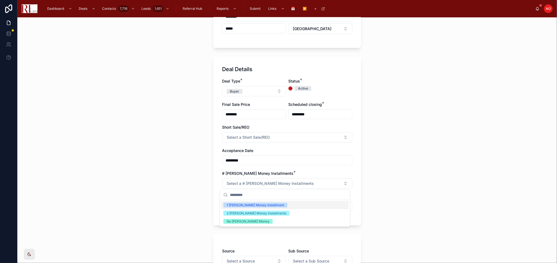
click at [261, 203] on div "1 Earnest Money Installment" at bounding box center [256, 205] width 58 height 5
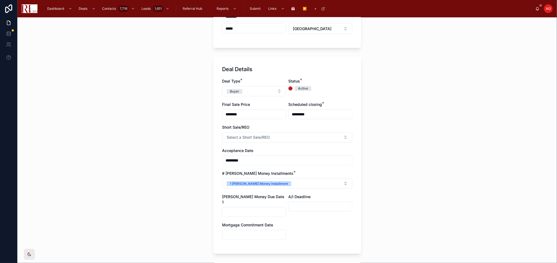
click at [261, 208] on input "text" at bounding box center [254, 212] width 64 height 8
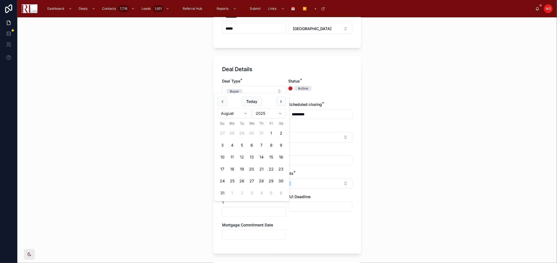
drag, startPoint x: 240, startPoint y: 158, endPoint x: 272, endPoint y: 201, distance: 53.6
click at [240, 158] on button "12" at bounding box center [242, 157] width 10 height 10
type input "*********"
click at [298, 205] on input "text" at bounding box center [321, 207] width 64 height 8
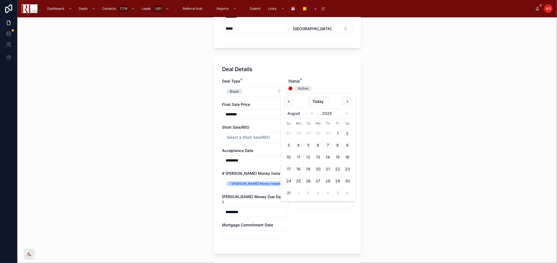
click at [303, 157] on button "11" at bounding box center [299, 157] width 10 height 10
type input "*********"
click at [306, 225] on div "Deal Type * Buyer Status * Active Final Sale Price ******** Scheduled closing *…" at bounding box center [287, 161] width 130 height 167
click at [257, 231] on input "text" at bounding box center [254, 235] width 64 height 8
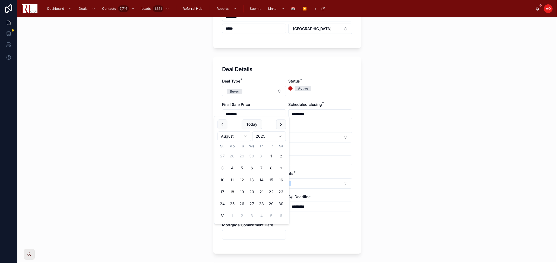
click at [234, 191] on button "18" at bounding box center [232, 192] width 10 height 10
type input "*********"
click at [306, 224] on div "Deal Type * Buyer Status * Active Final Sale Price ******** Scheduled closing *…" at bounding box center [287, 161] width 130 height 167
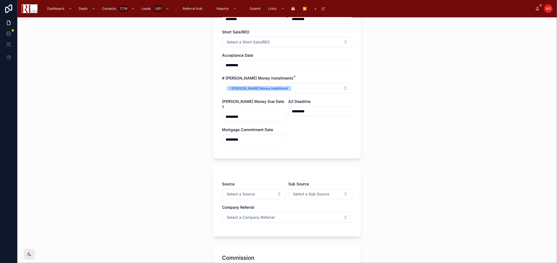
scroll to position [367, 0]
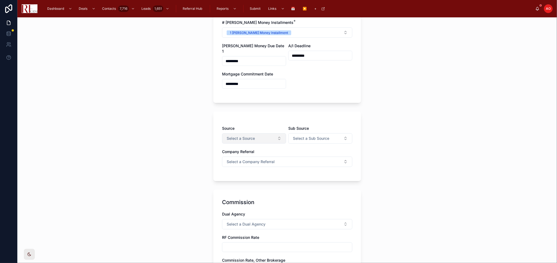
click at [278, 137] on button "Select a Source" at bounding box center [254, 138] width 64 height 10
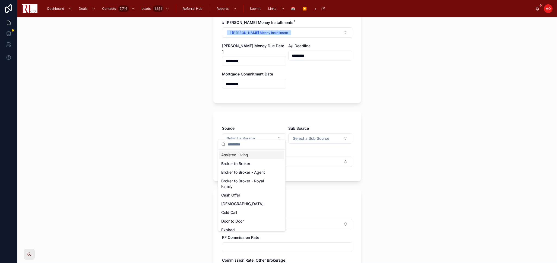
click at [267, 112] on div "Source Select a Source Sub Source Select a Sub Source Company Referral Select a…" at bounding box center [287, 146] width 148 height 69
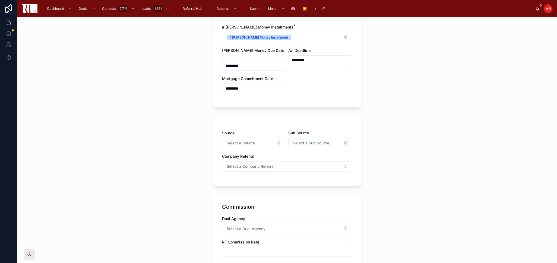
scroll to position [359, 0]
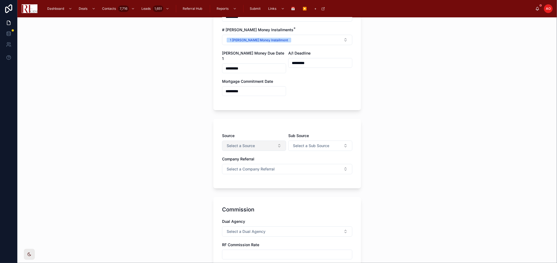
click at [264, 141] on button "Select a Source" at bounding box center [254, 146] width 64 height 10
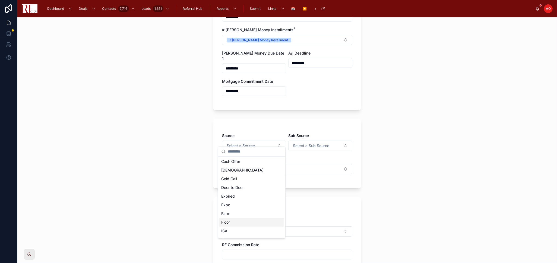
scroll to position [0, 0]
type input "**"
click at [247, 161] on span "Sphere - Agent" at bounding box center [234, 162] width 27 height 5
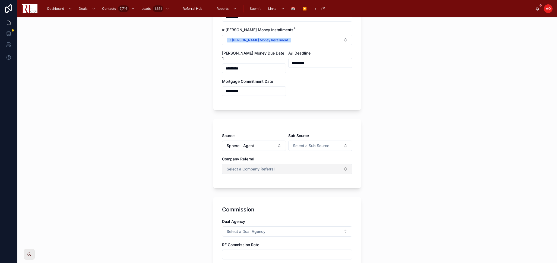
click at [282, 164] on button "Select a Company Referral" at bounding box center [287, 169] width 130 height 10
click at [267, 194] on div "No" at bounding box center [285, 193] width 128 height 8
click at [281, 197] on div "Commission Dual Agency Select a Dual Agency RF Commission Rate Commission Rate,…" at bounding box center [287, 246] width 148 height 99
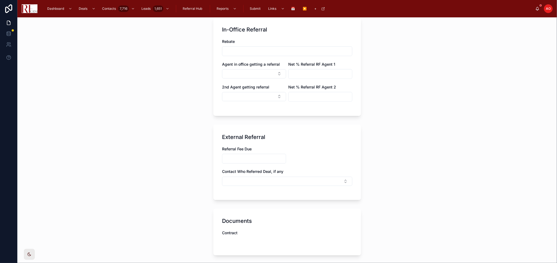
scroll to position [721, 0]
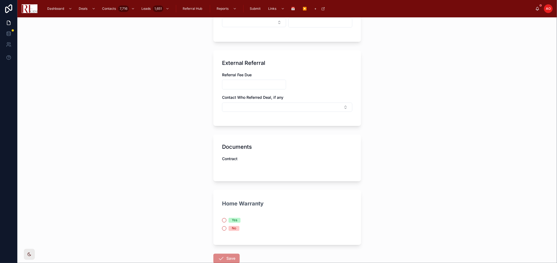
click at [229, 226] on span "No" at bounding box center [234, 228] width 11 height 5
click at [226, 226] on button "No" at bounding box center [224, 228] width 4 height 4
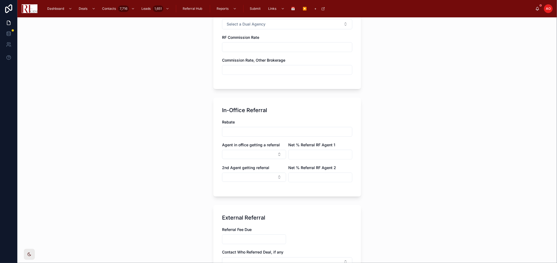
scroll to position [510, 0]
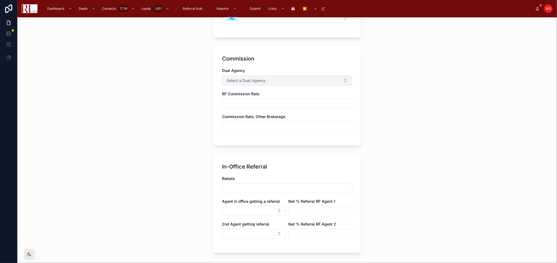
click at [261, 78] on span "Select a Dual Agency" at bounding box center [246, 80] width 39 height 5
click at [245, 106] on div "No" at bounding box center [285, 105] width 128 height 8
click at [251, 100] on input "text" at bounding box center [287, 104] width 130 height 8
type input "*****"
click at [281, 165] on div "In-Office Referral Rebate Agent in office getting a referral Net % Referral RF …" at bounding box center [287, 203] width 148 height 99
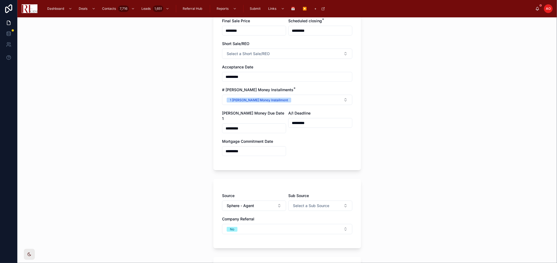
scroll to position [299, 0]
click at [282, 61] on div "Deal Type * Buyer Status * Active Final Sale Price ******** Scheduled closing *…" at bounding box center [287, 78] width 130 height 167
click at [280, 52] on button "Select a Short Sale/REO" at bounding box center [287, 54] width 130 height 10
click at [317, 104] on button "1 Earnest Money Installment" at bounding box center [287, 100] width 130 height 10
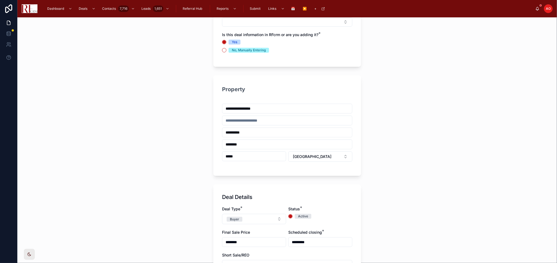
scroll to position [0, 0]
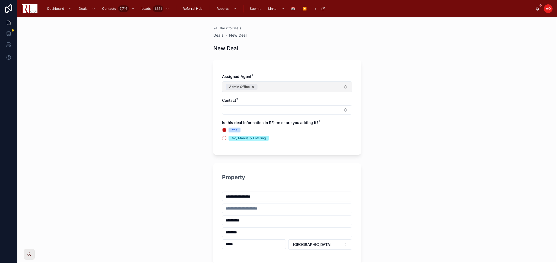
click at [252, 87] on div "Admin Office" at bounding box center [242, 87] width 31 height 6
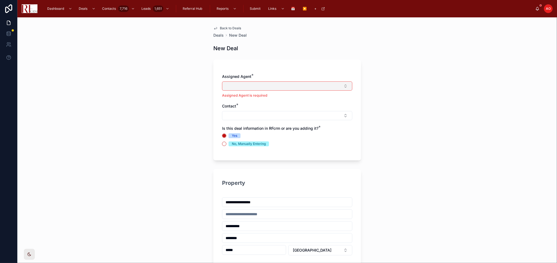
click at [252, 87] on button "Select Button" at bounding box center [287, 85] width 130 height 9
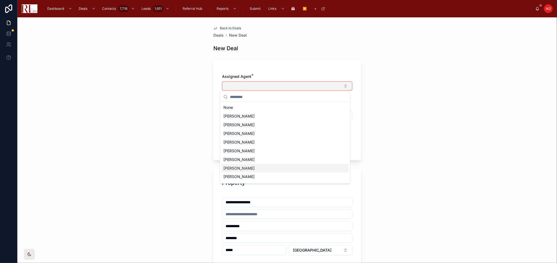
scroll to position [16, 0]
click at [273, 166] on div "[PERSON_NAME]" at bounding box center [285, 169] width 128 height 9
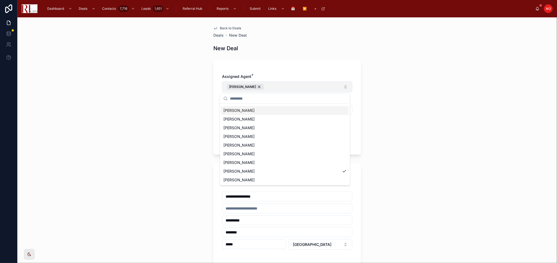
click at [388, 87] on div "**********" at bounding box center [287, 140] width 540 height 246
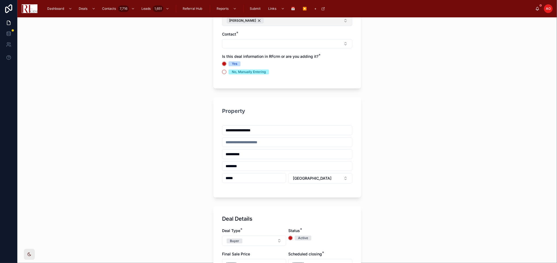
scroll to position [0, 0]
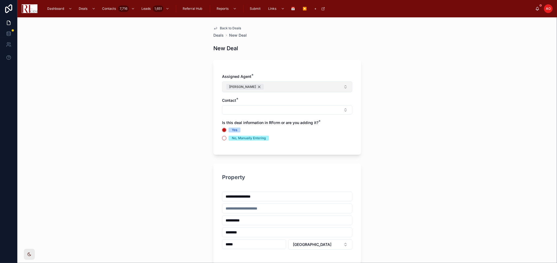
click at [249, 86] on div "[PERSON_NAME]" at bounding box center [245, 87] width 37 height 6
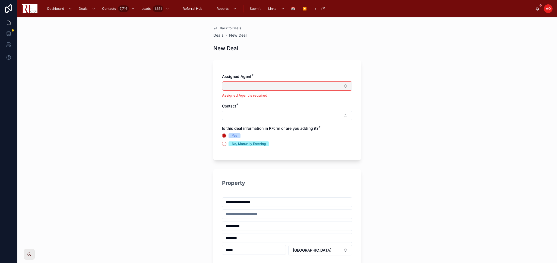
click at [253, 88] on button "Select Button" at bounding box center [287, 85] width 130 height 9
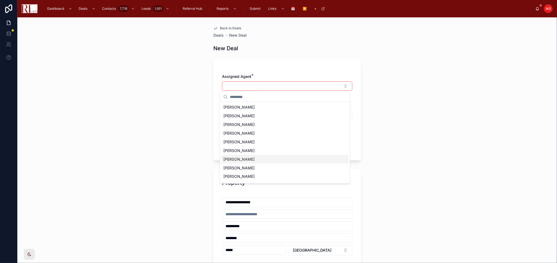
scroll to position [16, 0]
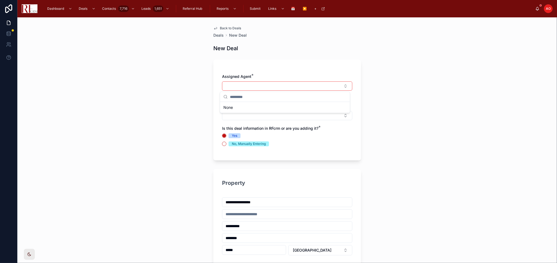
click at [240, 78] on span "Assigned Agent" at bounding box center [236, 76] width 29 height 5
click at [241, 84] on button "Select Button" at bounding box center [287, 85] width 130 height 9
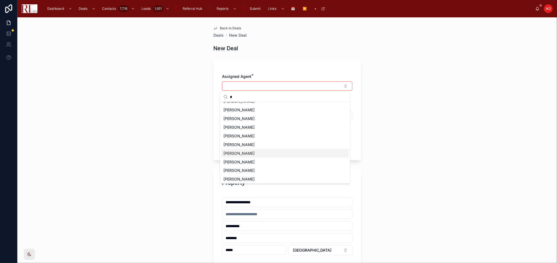
scroll to position [7, 0]
type input "*"
click at [261, 166] on div "[PERSON_NAME]" at bounding box center [285, 169] width 128 height 9
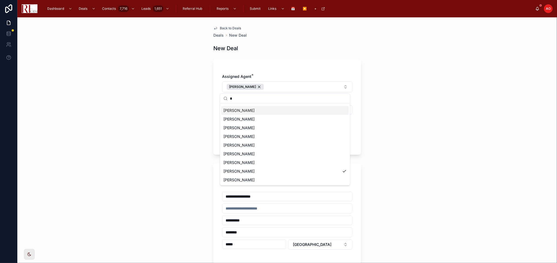
click at [323, 66] on div "Assigned Agent * Royal Hartwig Contact * Is this deal information in RFcrm or a…" at bounding box center [287, 107] width 148 height 95
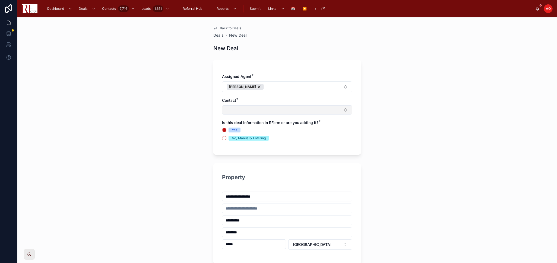
click at [261, 112] on button "Select Button" at bounding box center [287, 109] width 130 height 9
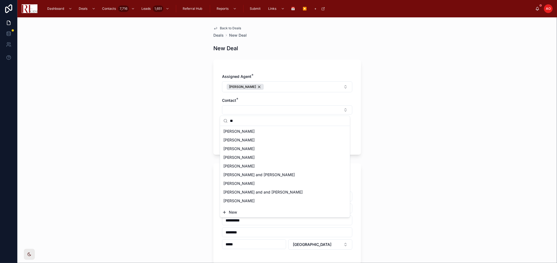
type input "*"
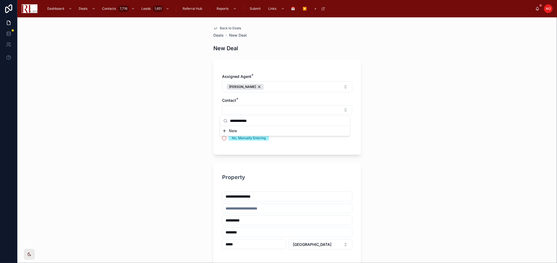
click at [244, 119] on input "**********" at bounding box center [288, 121] width 117 height 10
type input "********"
click at [268, 107] on button "Select Button" at bounding box center [287, 109] width 130 height 9
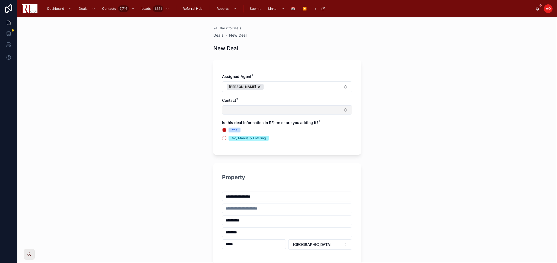
click at [254, 109] on button "Select Button" at bounding box center [287, 109] width 130 height 9
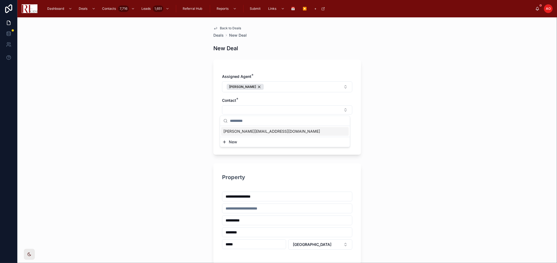
click at [254, 118] on input "text" at bounding box center [288, 121] width 117 height 10
type input "**********"
click at [262, 129] on span "Royal Hartwig. and Elizabeth Hartwig" at bounding box center [259, 131] width 72 height 5
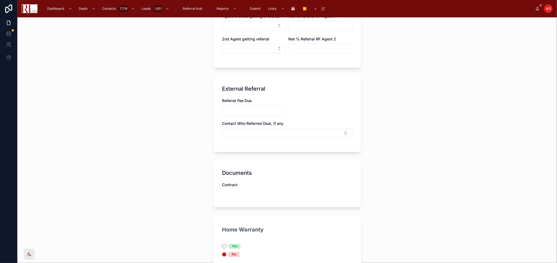
scroll to position [780, 0]
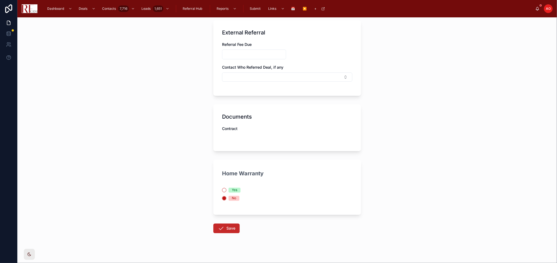
click at [226, 227] on button "Save" at bounding box center [226, 229] width 26 height 10
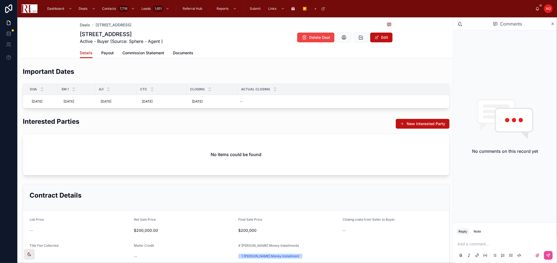
click at [102, 68] on div "Important Dates" at bounding box center [236, 73] width 427 height 13
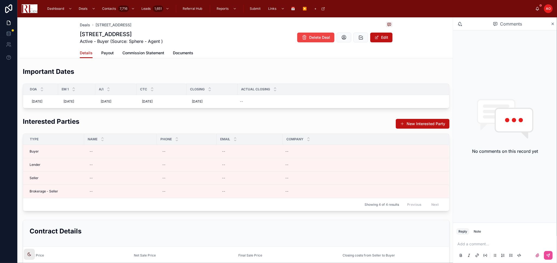
click at [114, 71] on div "Important Dates" at bounding box center [236, 73] width 427 height 13
click at [115, 70] on div "Important Dates" at bounding box center [236, 73] width 427 height 13
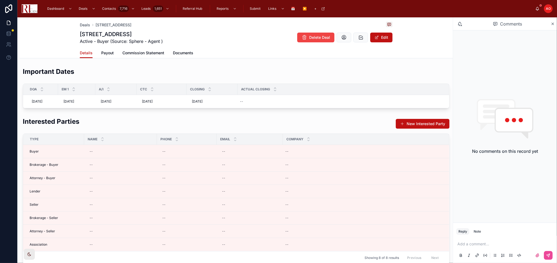
click at [100, 78] on div "Important Dates" at bounding box center [236, 73] width 427 height 13
click at [146, 66] on div "Important Dates DOA EM 1 A/I CTC Closing Actual closing 8/11/2025 8/11/2025 8/1…" at bounding box center [236, 88] width 433 height 46
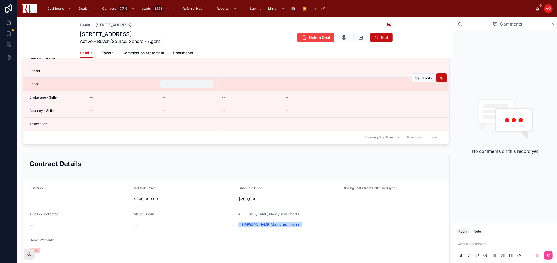
scroll to position [151, 0]
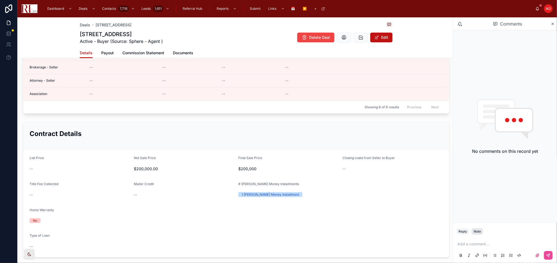
click at [478, 232] on div "Note" at bounding box center [477, 231] width 7 height 4
click at [477, 242] on p at bounding box center [505, 243] width 97 height 5
click at [549, 255] on icon at bounding box center [548, 255] width 4 height 4
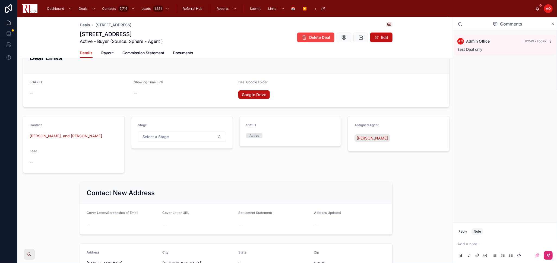
scroll to position [418, 0]
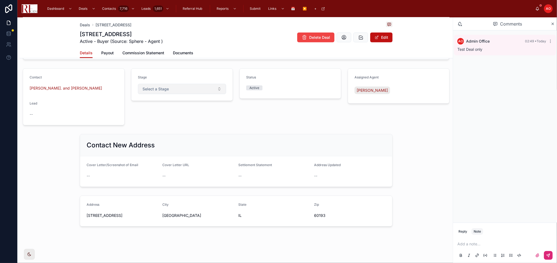
click at [199, 90] on button "Select a Stage" at bounding box center [182, 89] width 88 height 10
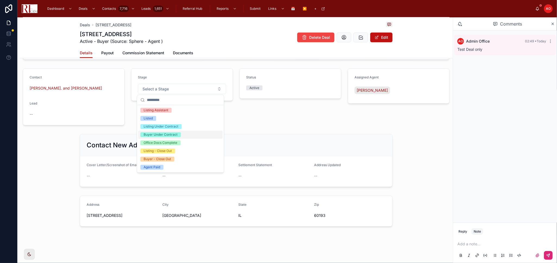
click at [193, 135] on div "Buyer Under Contract" at bounding box center [180, 135] width 84 height 8
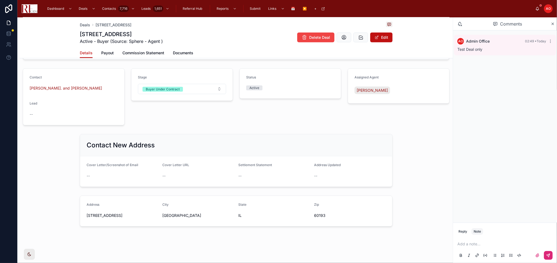
click at [283, 115] on div "Status Active" at bounding box center [290, 96] width 108 height 61
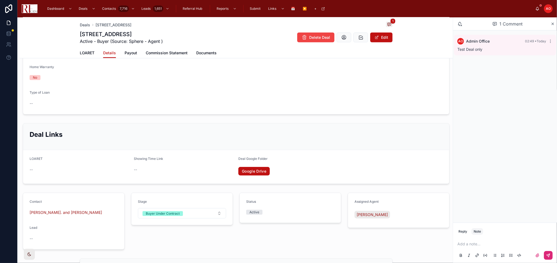
scroll to position [358, 0]
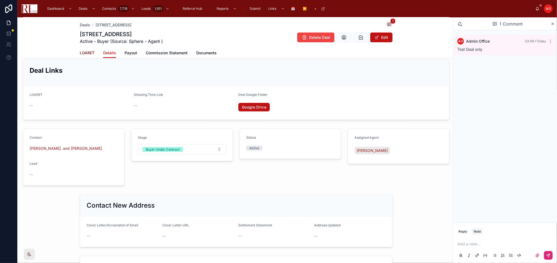
click at [90, 53] on span "LOARET" at bounding box center [87, 52] width 15 height 5
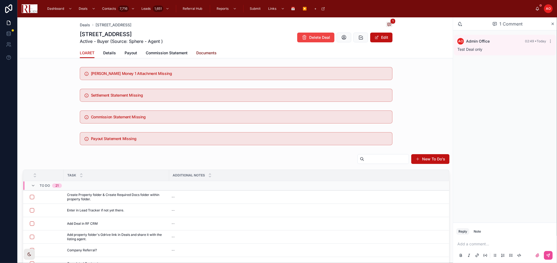
click at [205, 49] on link "Documents" at bounding box center [206, 53] width 20 height 11
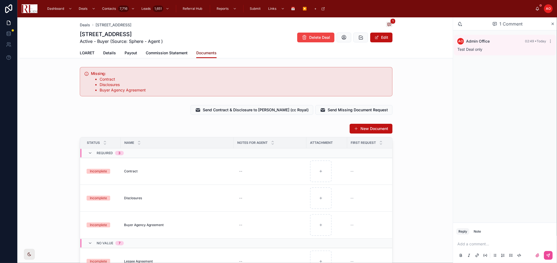
scroll to position [90, 0]
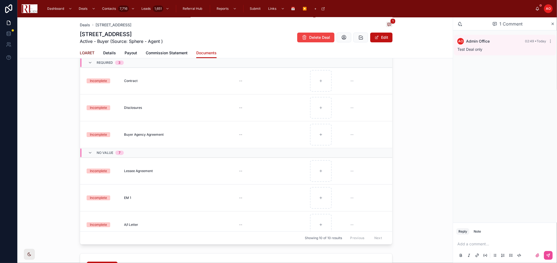
click at [82, 50] on span "LOARET" at bounding box center [87, 52] width 15 height 5
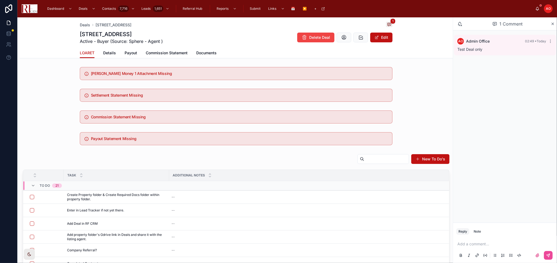
click at [240, 126] on div "Earnest Money 1 Attachment Missing Settlement Statement Missing Commission Stat…" at bounding box center [236, 217] width 433 height 305
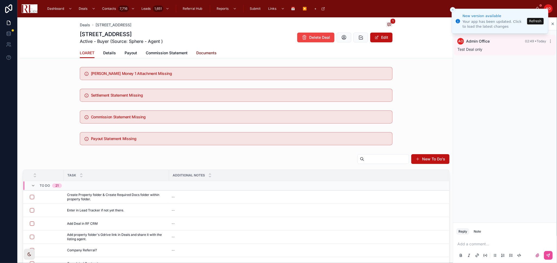
click at [202, 48] on link "Documents" at bounding box center [206, 53] width 20 height 11
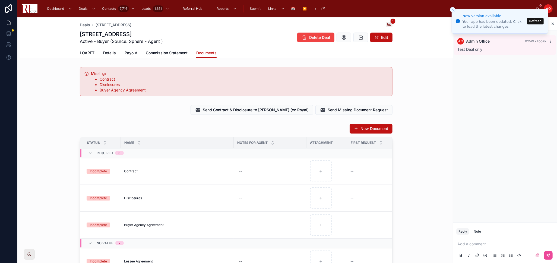
click at [533, 20] on button "Refresh" at bounding box center [535, 21] width 17 height 7
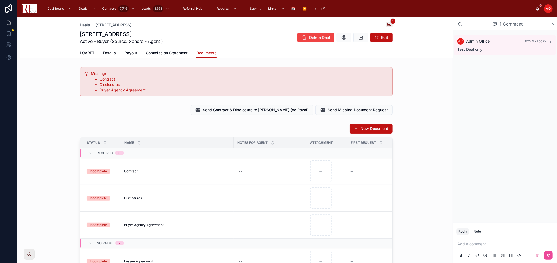
click at [172, 108] on div "Send Contract & Disclosure to Isaac (cc Royal) Send Missing Document Request" at bounding box center [236, 110] width 313 height 10
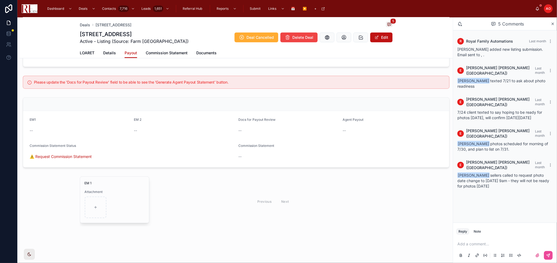
scroll to position [281, 0]
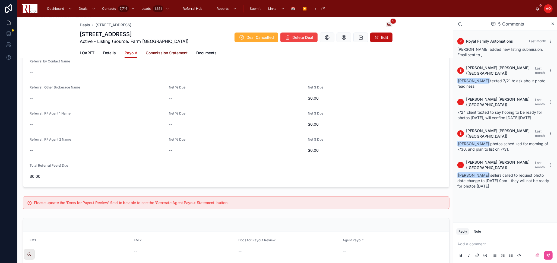
click at [179, 54] on span "Commission Statement" at bounding box center [167, 52] width 42 height 5
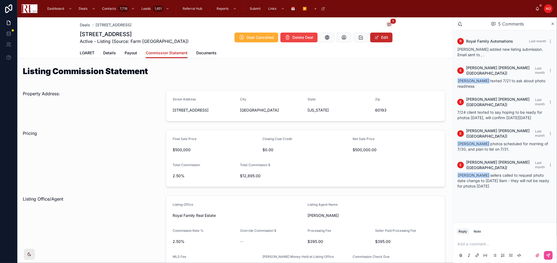
click at [386, 39] on button "Edit" at bounding box center [381, 38] width 22 height 10
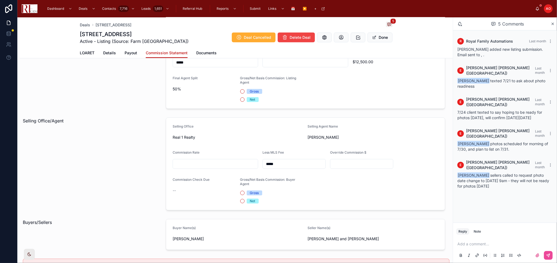
scroll to position [211, 0]
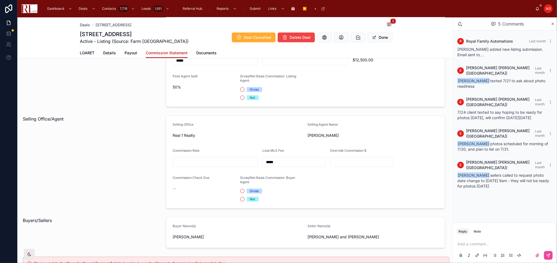
click at [206, 160] on input "text" at bounding box center [215, 162] width 85 height 8
type input "*****"
click at [240, 192] on button "Gross" at bounding box center [242, 191] width 4 height 4
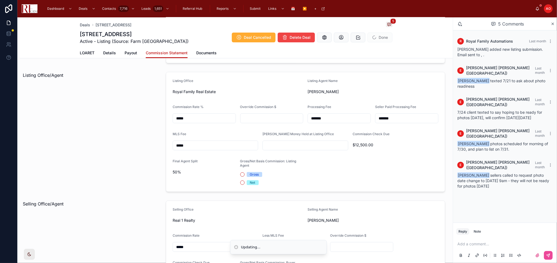
scroll to position [121, 0]
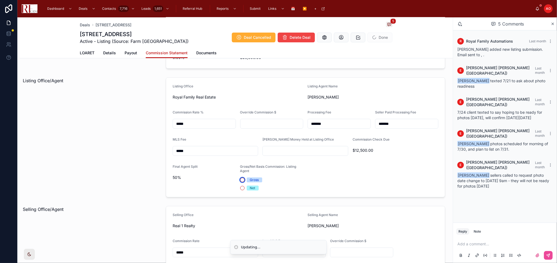
click at [240, 179] on button "Gross" at bounding box center [242, 180] width 4 height 4
click at [77, 179] on div "Listing Office/Agent" at bounding box center [91, 137] width 143 height 124
click at [372, 36] on span at bounding box center [374, 37] width 4 height 4
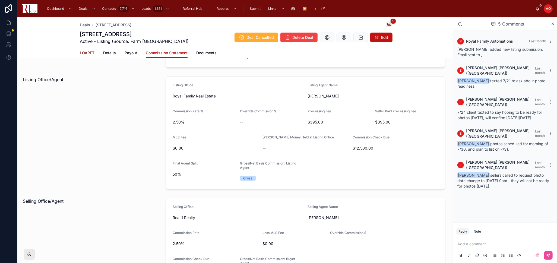
click at [80, 52] on span "LOARET" at bounding box center [87, 52] width 15 height 5
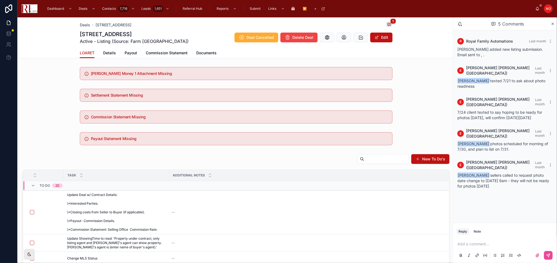
scroll to position [30, 0]
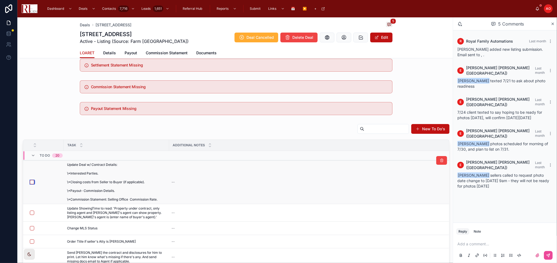
click at [30, 183] on button "button" at bounding box center [32, 182] width 4 height 4
click at [31, 213] on button "button" at bounding box center [32, 213] width 4 height 4
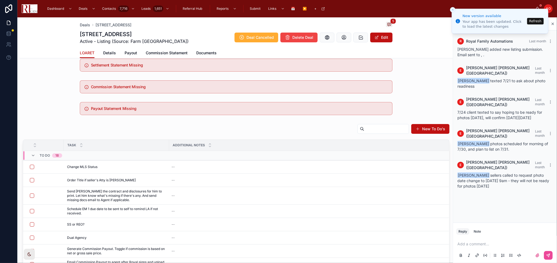
click at [535, 23] on button "Refresh" at bounding box center [535, 21] width 17 height 7
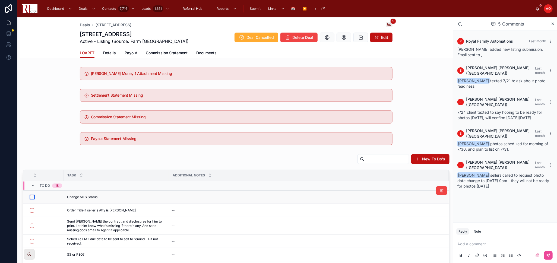
click at [32, 196] on button "button" at bounding box center [32, 197] width 4 height 4
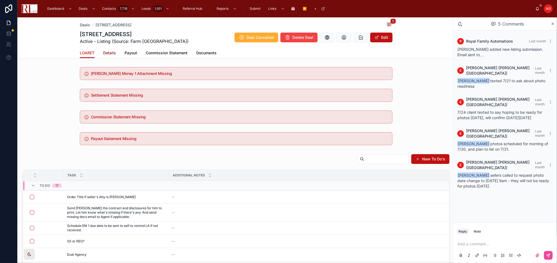
click at [107, 51] on span "Details" at bounding box center [109, 52] width 13 height 5
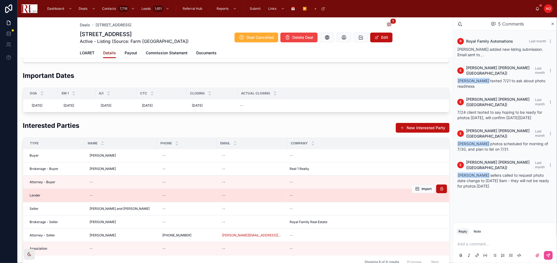
scroll to position [121, 0]
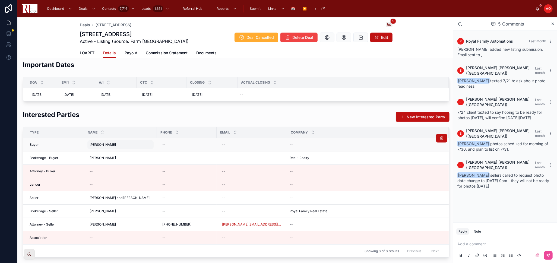
click at [108, 146] on span "[PERSON_NAME]" at bounding box center [103, 144] width 26 height 4
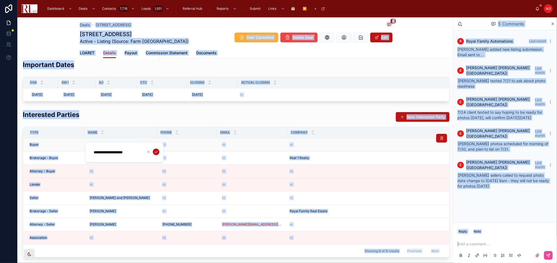
click at [108, 146] on div "**********" at bounding box center [124, 152] width 78 height 20
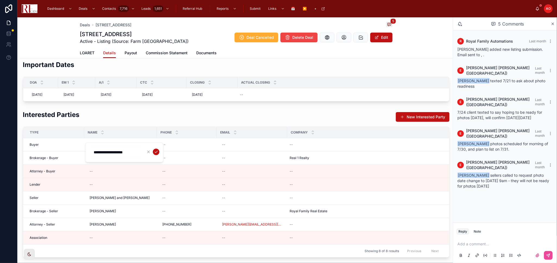
click at [115, 151] on input "**********" at bounding box center [116, 153] width 52 height 8
click at [110, 197] on span "[PERSON_NAME] and [PERSON_NAME]" at bounding box center [120, 198] width 60 height 4
click at [110, 197] on div "**********" at bounding box center [124, 206] width 78 height 20
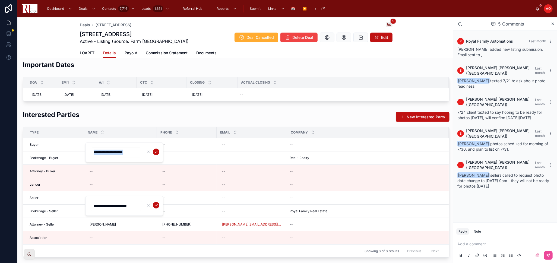
scroll to position [0, 0]
click at [110, 197] on div "**********" at bounding box center [124, 206] width 78 height 20
click at [114, 204] on input "**********" at bounding box center [116, 206] width 52 height 8
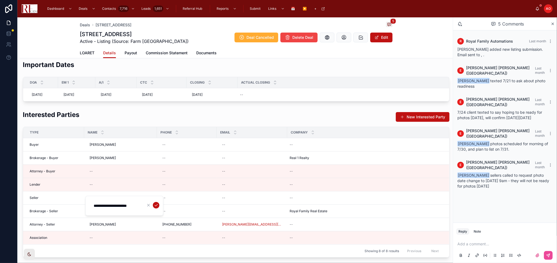
click at [119, 36] on h1 "[STREET_ADDRESS]" at bounding box center [134, 34] width 109 height 8
copy h1 "[STREET_ADDRESS]"
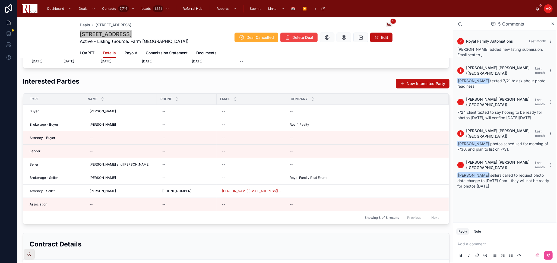
scroll to position [241, 0]
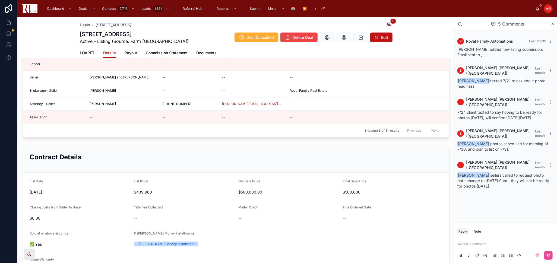
click at [179, 29] on div "Deals [STREET_ADDRESS][GEOGRAPHIC_DATA][STREET_ADDRESS] Active - Listing (Sourc…" at bounding box center [236, 32] width 313 height 30
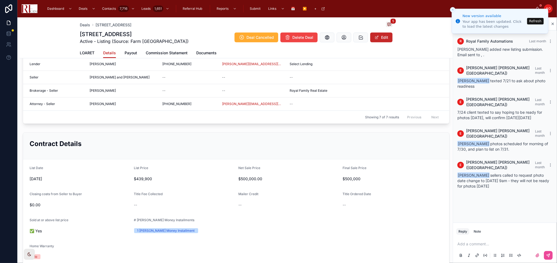
drag, startPoint x: 375, startPoint y: 39, endPoint x: 376, endPoint y: 42, distance: 2.8
click at [375, 39] on span at bounding box center [377, 37] width 4 height 4
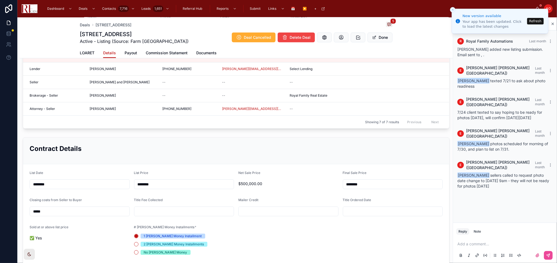
scroll to position [246, 0]
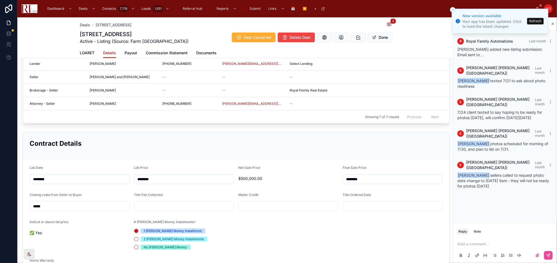
click at [354, 207] on input "text" at bounding box center [393, 206] width 100 height 8
click at [376, 139] on button "12" at bounding box center [379, 139] width 10 height 10
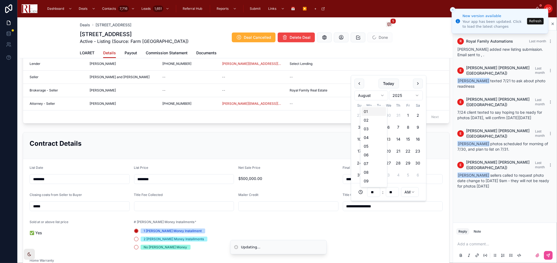
click at [374, 192] on input "**" at bounding box center [373, 192] width 12 height 8
click at [371, 122] on div "02" at bounding box center [374, 120] width 24 height 9
type input "**********"
type input "**"
click at [392, 189] on input "**" at bounding box center [392, 192] width 12 height 8
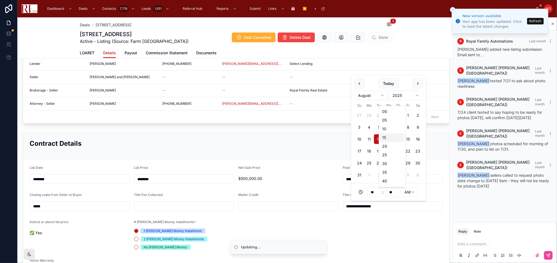
click at [386, 137] on div "15" at bounding box center [392, 137] width 24 height 9
type input "**********"
type input "**"
click at [413, 192] on html "**********" at bounding box center [278, 131] width 557 height 263
type input "**********"
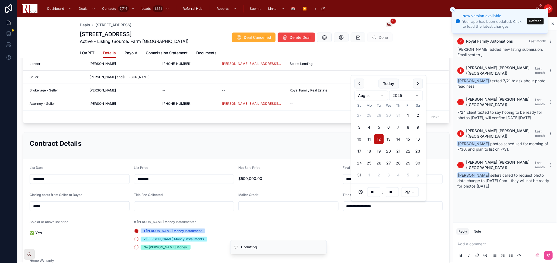
click at [407, 241] on form "**********" at bounding box center [236, 245] width 426 height 172
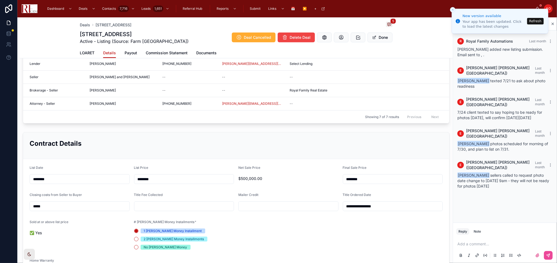
click at [376, 36] on span "Done" at bounding box center [379, 38] width 25 height 10
click at [376, 36] on button "Done" at bounding box center [379, 38] width 25 height 10
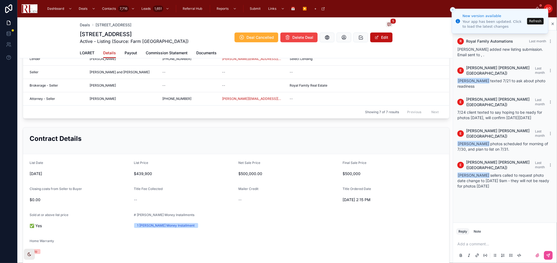
scroll to position [241, 0]
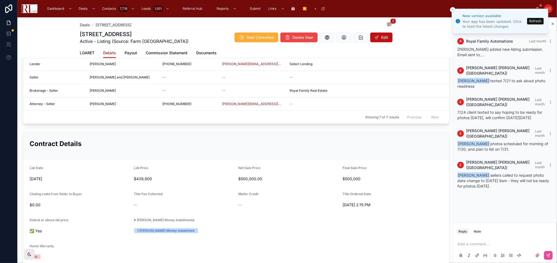
click at [537, 22] on button "Refresh" at bounding box center [535, 21] width 17 height 7
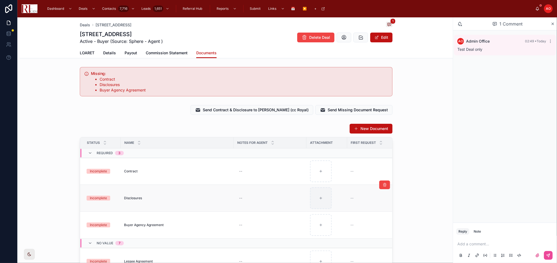
scroll to position [90, 0]
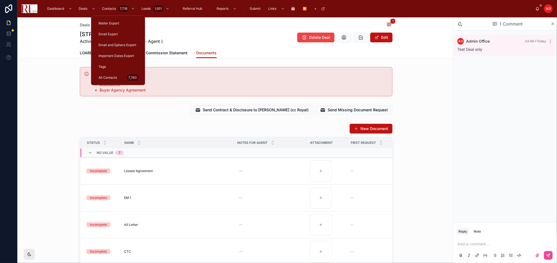
click at [44, 39] on div "Deals [STREET_ADDRESS][GEOGRAPHIC_DATA][STREET_ADDRESS][GEOGRAPHIC_DATA] - Buye…" at bounding box center [236, 37] width 433 height 41
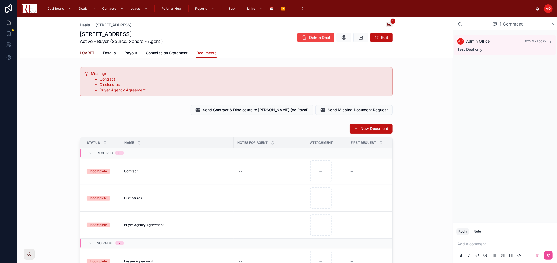
click at [90, 53] on span "LOARET" at bounding box center [87, 52] width 15 height 5
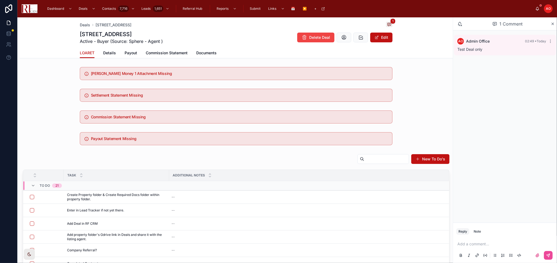
click at [62, 87] on div "Settlement Statement Missing" at bounding box center [236, 95] width 433 height 17
click at [241, 27] on div "Deals 335 West Wise Road, Schaumburg 1" at bounding box center [236, 25] width 313 height 7
click at [52, 95] on div "Settlement Statement Missing" at bounding box center [236, 95] width 433 height 17
click at [198, 54] on span "Documents" at bounding box center [206, 52] width 20 height 5
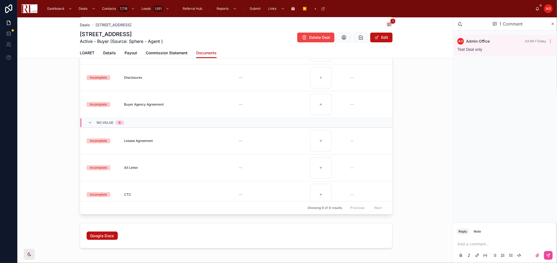
click at [49, 126] on div "New Document Status Name Notes for Agent Attachment First Request Last Requeste…" at bounding box center [236, 109] width 433 height 216
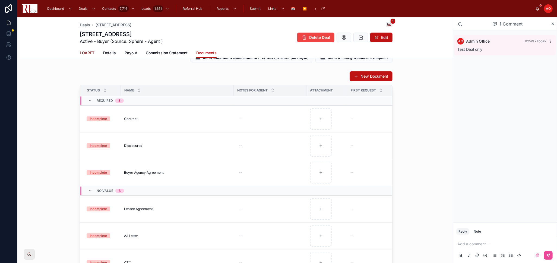
click at [82, 53] on span "LOARET" at bounding box center [87, 52] width 15 height 5
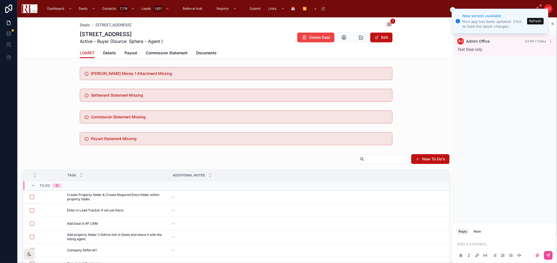
click at [532, 23] on button "Refresh" at bounding box center [535, 21] width 17 height 7
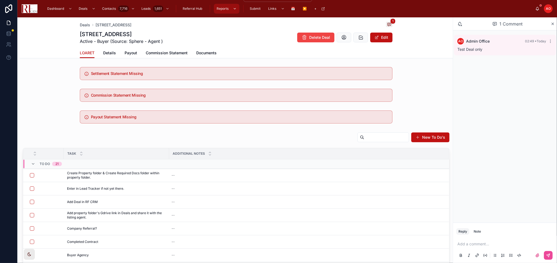
click at [226, 8] on span "Reports" at bounding box center [223, 9] width 12 height 4
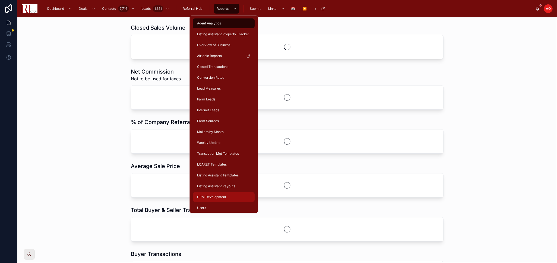
click at [217, 197] on span "CRM Development" at bounding box center [211, 197] width 29 height 4
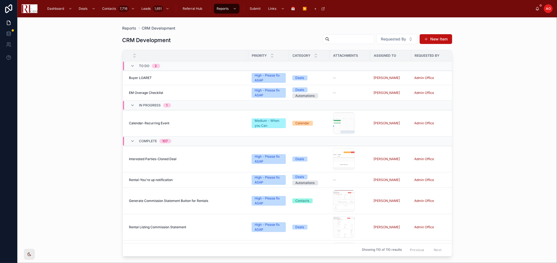
click at [49, 193] on div "Reports CRM Development CRM Development Requested By New Item Priority Category…" at bounding box center [287, 140] width 540 height 246
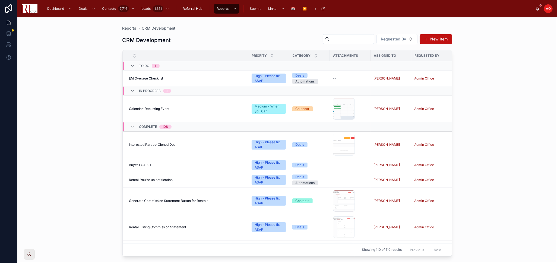
click at [83, 168] on div "Reports CRM Development CRM Development Requested By New Item Priority Category…" at bounding box center [287, 140] width 540 height 246
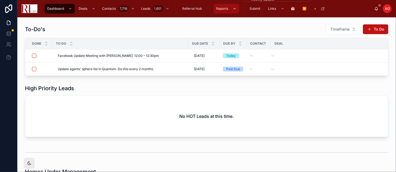
click at [231, 10] on div "scrollable content" at bounding box center [234, 8] width 7 height 9
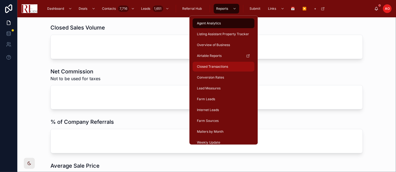
click at [230, 69] on div "Closed Transactions" at bounding box center [223, 66] width 55 height 9
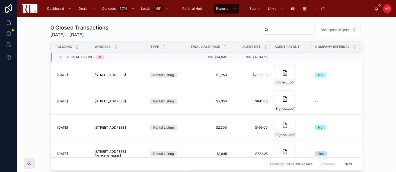
click at [270, 27] on input "text" at bounding box center [291, 30] width 45 height 8
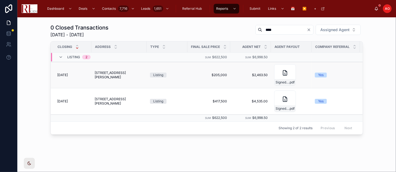
type input "****"
click at [107, 75] on span "[STREET_ADDRESS][PERSON_NAME]" at bounding box center [119, 75] width 49 height 9
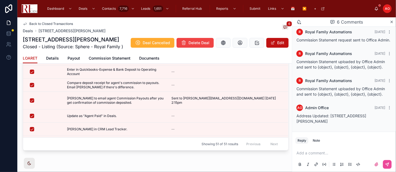
scroll to position [67, 0]
click at [292, 110] on div "R Royal Family Automations Last month [PERSON_NAME] added new listing submissio…" at bounding box center [344, 52] width 104 height 160
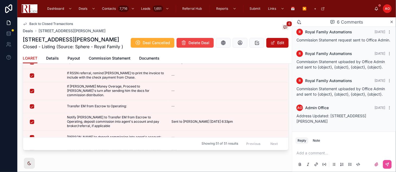
scroll to position [379, 0]
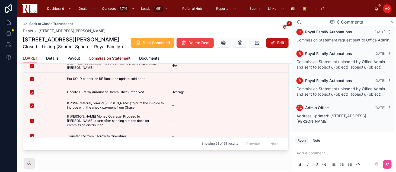
click at [112, 61] on span "Commission Statement" at bounding box center [110, 58] width 42 height 5
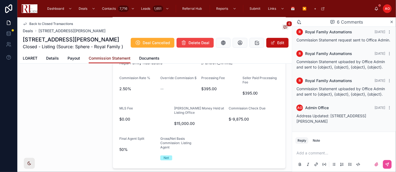
scroll to position [188, 0]
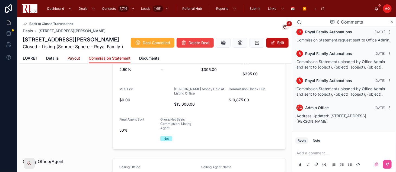
click at [73, 61] on span "Payout" at bounding box center [74, 58] width 12 height 5
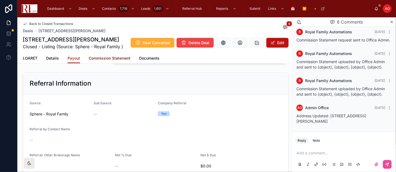
scroll to position [218, 0]
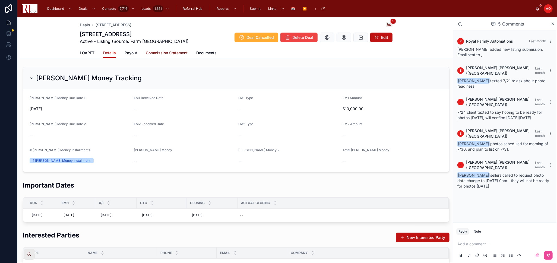
click at [154, 51] on span "Commission Statement" at bounding box center [167, 52] width 42 height 5
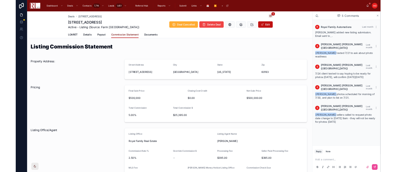
scroll to position [60, 0]
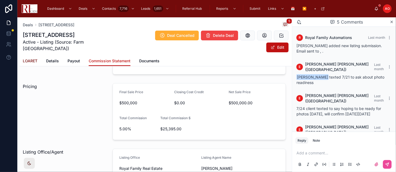
click at [35, 58] on span "LOARET" at bounding box center [30, 60] width 15 height 5
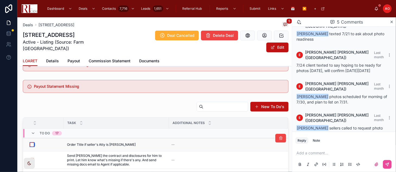
click at [33, 143] on button "button" at bounding box center [32, 145] width 4 height 4
click at [31, 158] on button "button" at bounding box center [32, 160] width 4 height 4
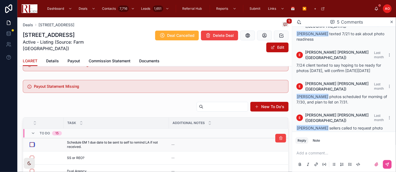
click at [32, 143] on button "button" at bounding box center [32, 145] width 4 height 4
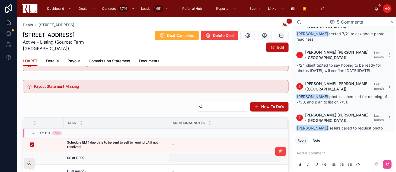
click at [175, 154] on div "--" at bounding box center [225, 158] width 112 height 9
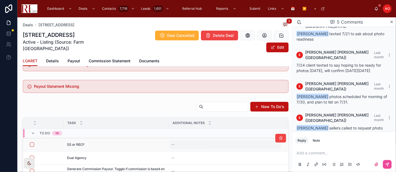
click at [174, 141] on div "--" at bounding box center [225, 145] width 112 height 9
type textarea "*"
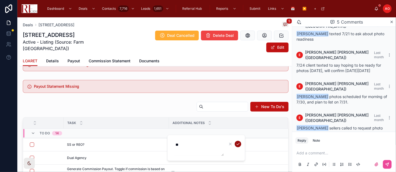
type textarea "**"
click at [238, 142] on icon "submit" at bounding box center [238, 144] width 4 height 4
click at [176, 151] on li "Updating..." at bounding box center [198, 156] width 97 height 15
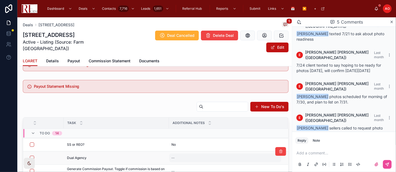
click at [178, 154] on div "--" at bounding box center [225, 158] width 112 height 9
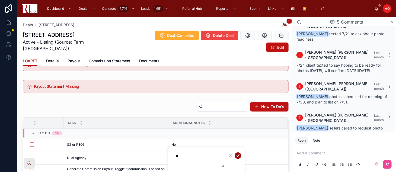
type textarea "**"
click at [237, 154] on icon "submit" at bounding box center [238, 156] width 4 height 4
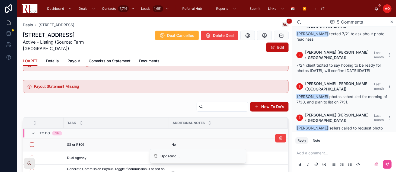
click at [33, 142] on form at bounding box center [45, 144] width 31 height 5
click at [33, 156] on button "button" at bounding box center [32, 158] width 4 height 4
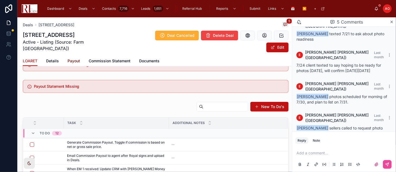
click at [73, 58] on span "Payout" at bounding box center [74, 60] width 12 height 5
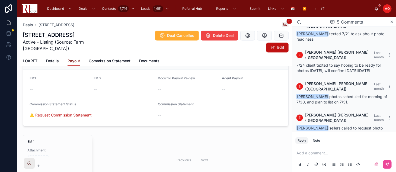
scroll to position [452, 0]
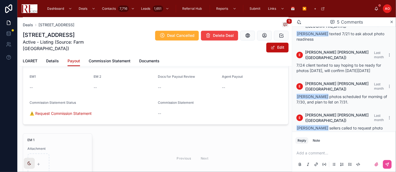
click at [272, 43] on button "Edit" at bounding box center [278, 48] width 22 height 10
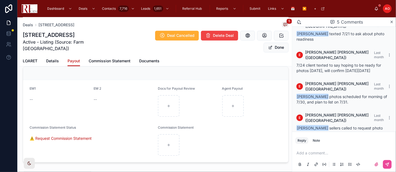
scroll to position [459, 0]
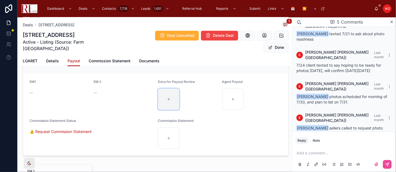
click at [170, 88] on div at bounding box center [169, 99] width 22 height 22
type input "**********"
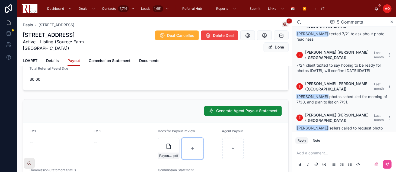
scroll to position [399, 0]
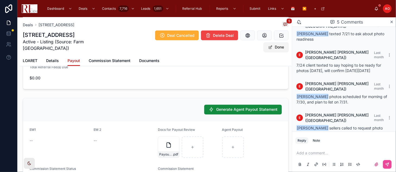
click at [274, 43] on button "Done" at bounding box center [276, 48] width 25 height 10
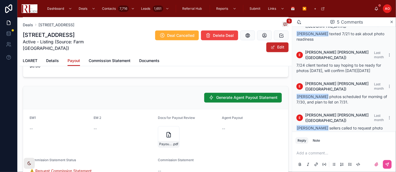
scroll to position [389, 0]
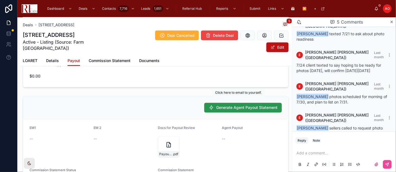
click at [243, 105] on span "Generate Agent Payout Statement" at bounding box center [246, 107] width 61 height 5
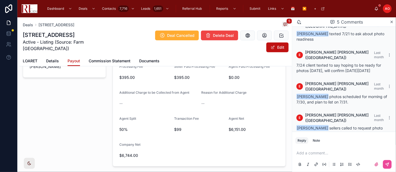
scroll to position [178, 0]
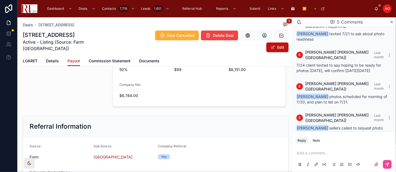
drag, startPoint x: 183, startPoint y: 110, endPoint x: 151, endPoint y: 102, distance: 33.4
click at [183, 116] on div "Referral Information" at bounding box center [155, 127] width 265 height 22
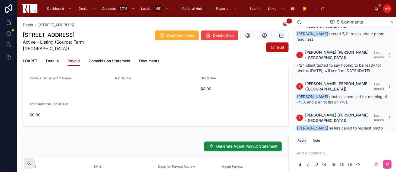
scroll to position [328, 0]
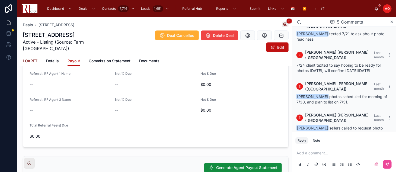
click at [34, 58] on span "LOARET" at bounding box center [30, 60] width 15 height 5
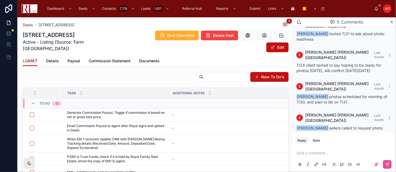
scroll to position [90, 0]
drag, startPoint x: 33, startPoint y: 107, endPoint x: 1, endPoint y: 108, distance: 32.6
click at [33, 113] on button "button" at bounding box center [32, 115] width 4 height 4
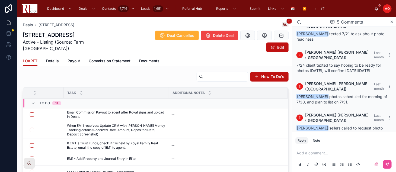
click at [90, 72] on div "New To Do's" at bounding box center [156, 78] width 266 height 12
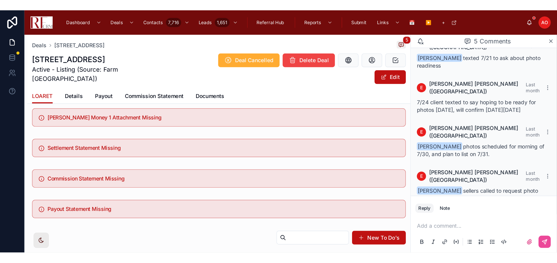
scroll to position [0, 0]
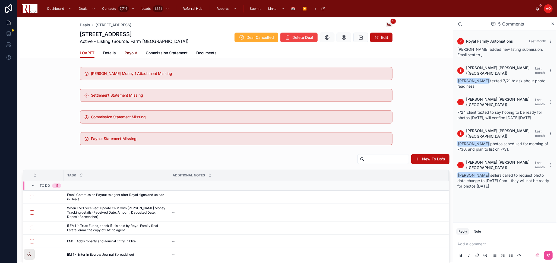
click at [125, 50] on span "Payout" at bounding box center [131, 52] width 12 height 5
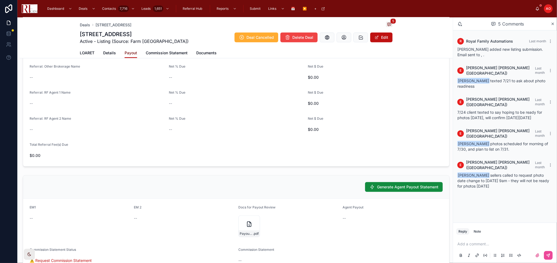
scroll to position [405, 0]
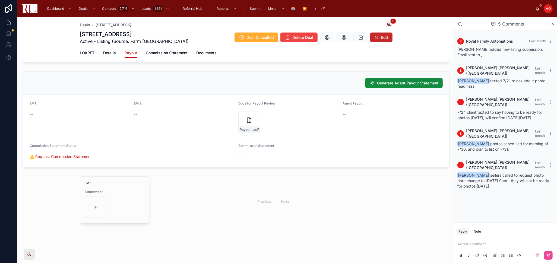
click at [379, 37] on button "Edit" at bounding box center [381, 38] width 22 height 10
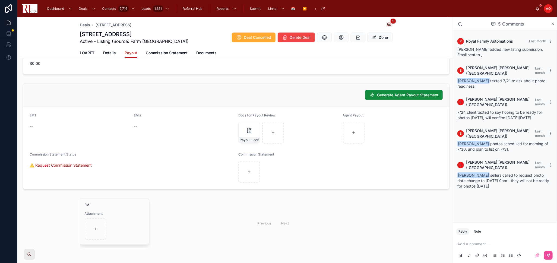
scroll to position [417, 0]
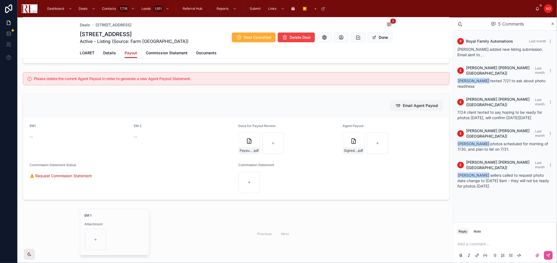
click at [414, 109] on button "Email Agent Payout" at bounding box center [417, 106] width 52 height 10
click at [80, 54] on span "LOARET" at bounding box center [87, 52] width 15 height 5
